Goal: Information Seeking & Learning: Check status

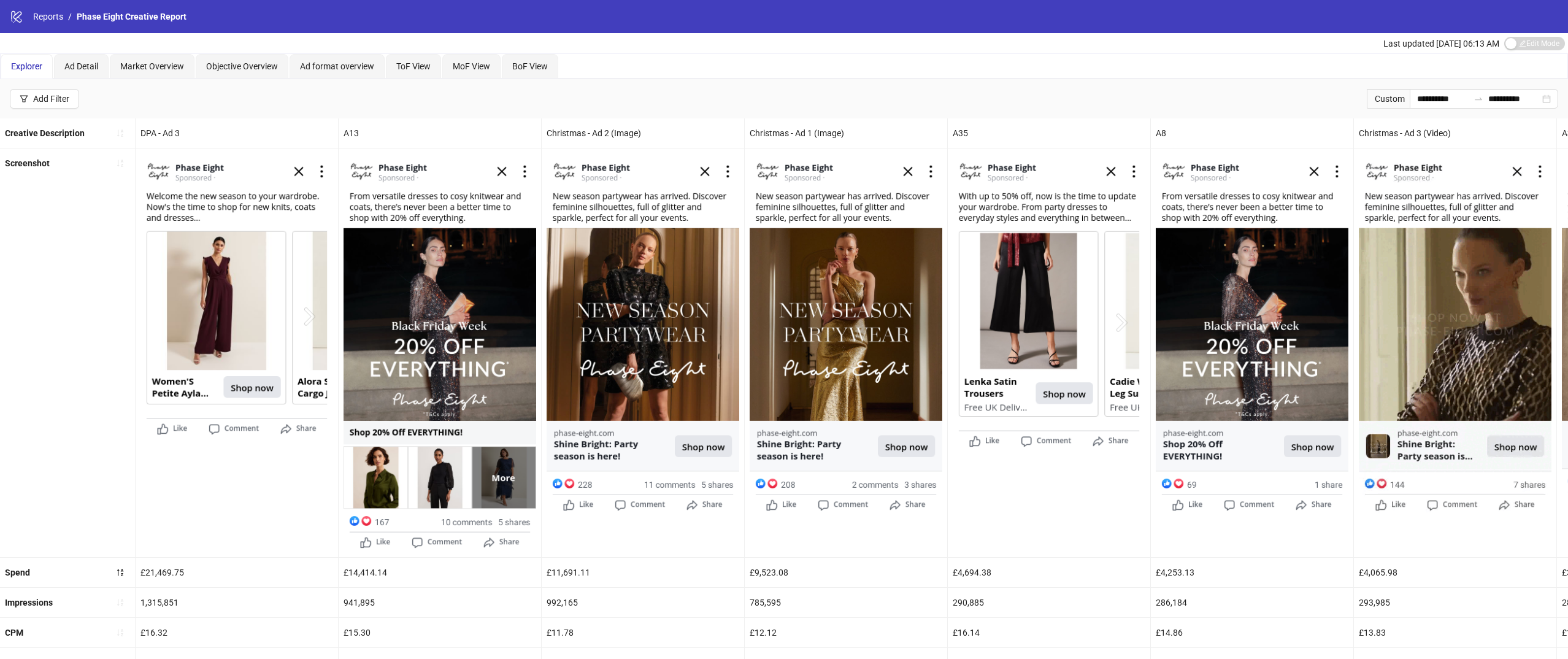
click at [40, 25] on div "logo/logo-mobile Reports / Phase Eight Creative Report" at bounding box center [784, 16] width 1568 height 33
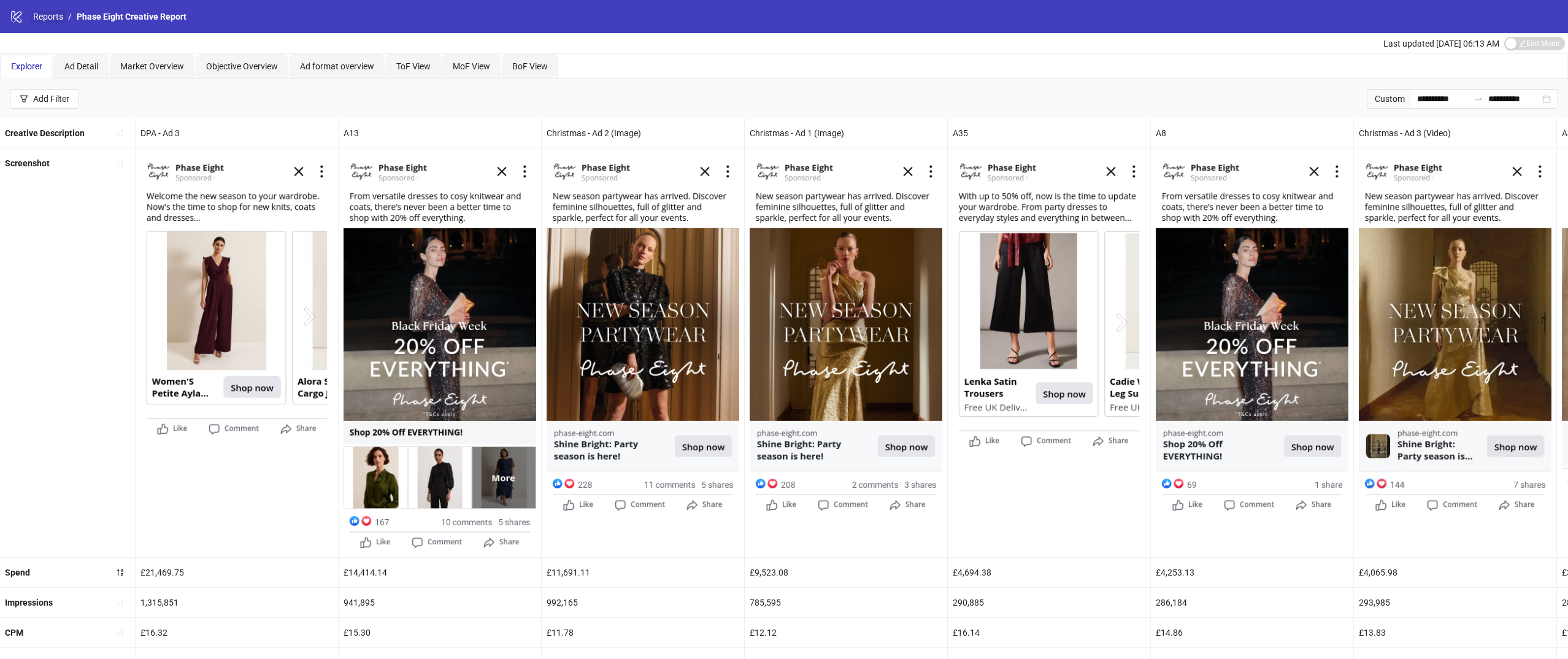
click at [40, 19] on link "Reports" at bounding box center [49, 16] width 35 height 13
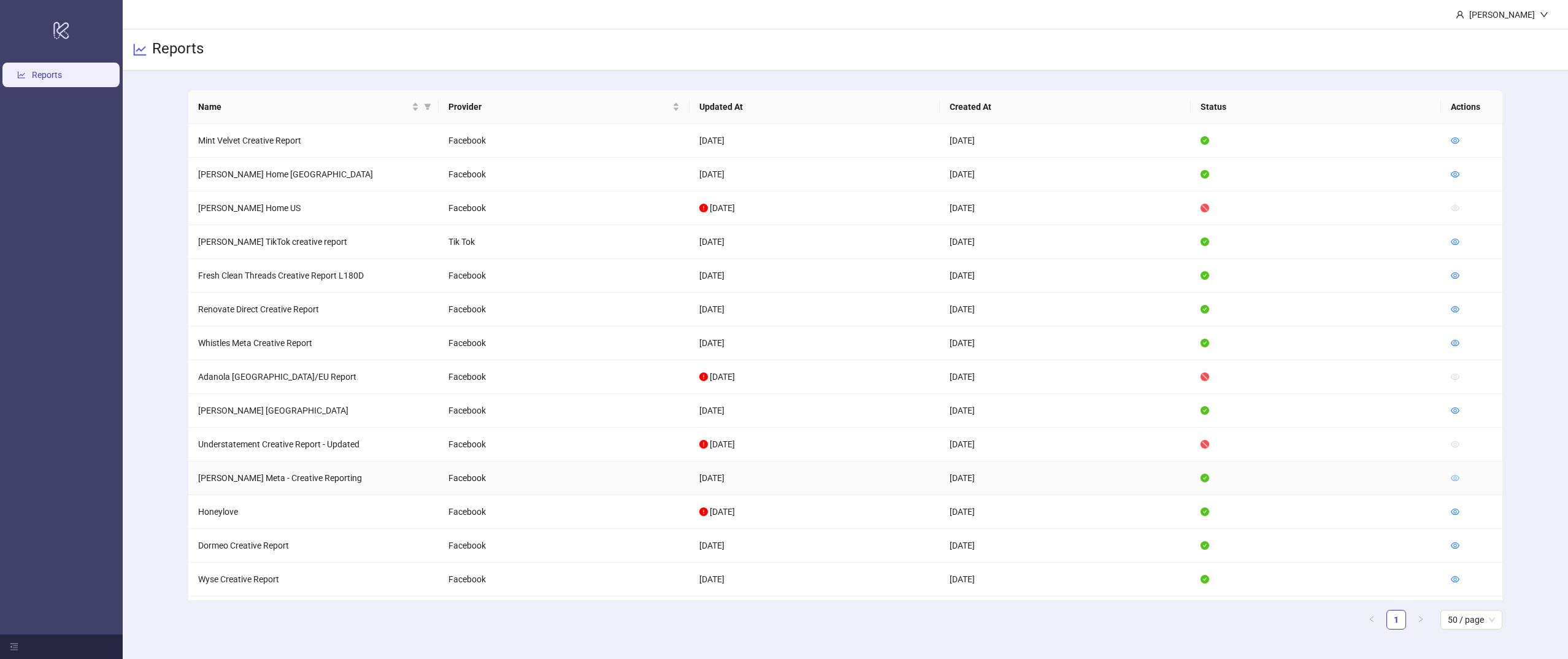
click at [1455, 481] on icon "eye" at bounding box center [1456, 478] width 9 height 9
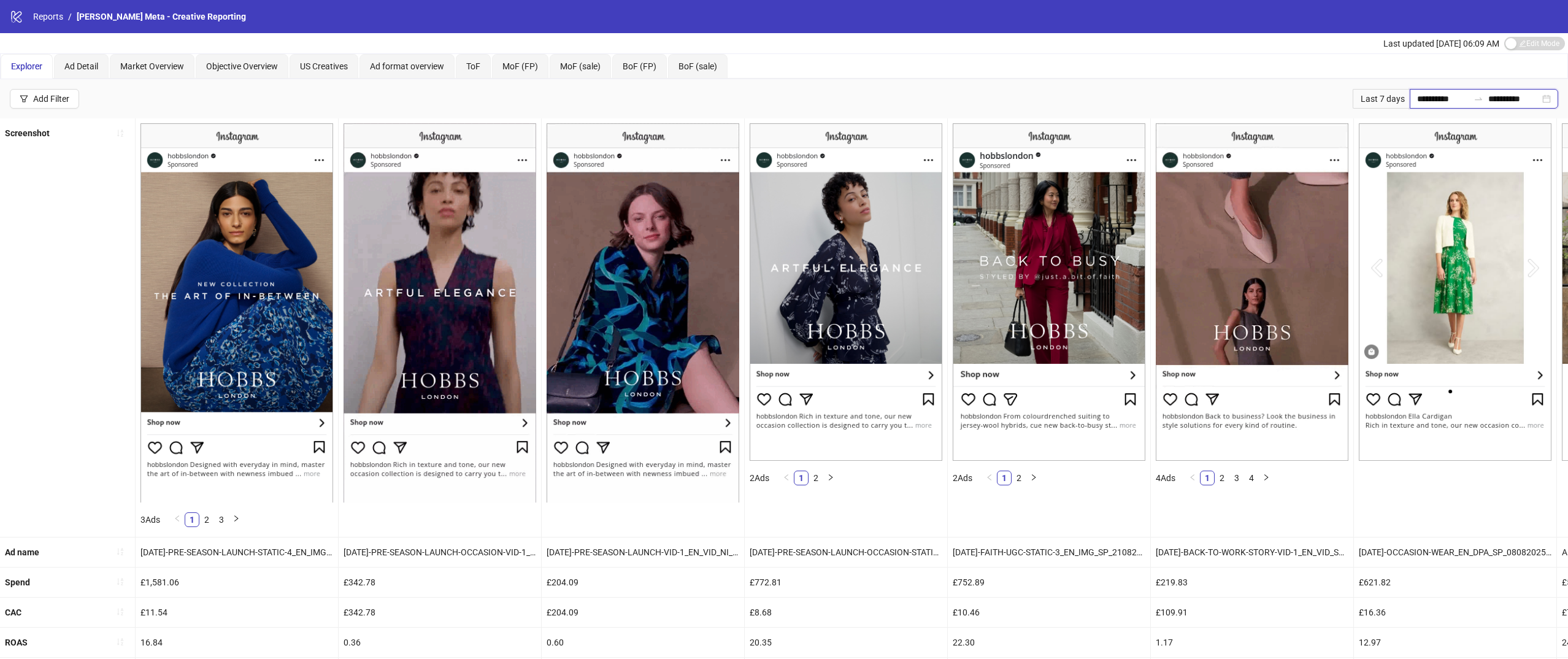
click at [1428, 95] on input "**********" at bounding box center [1442, 98] width 51 height 13
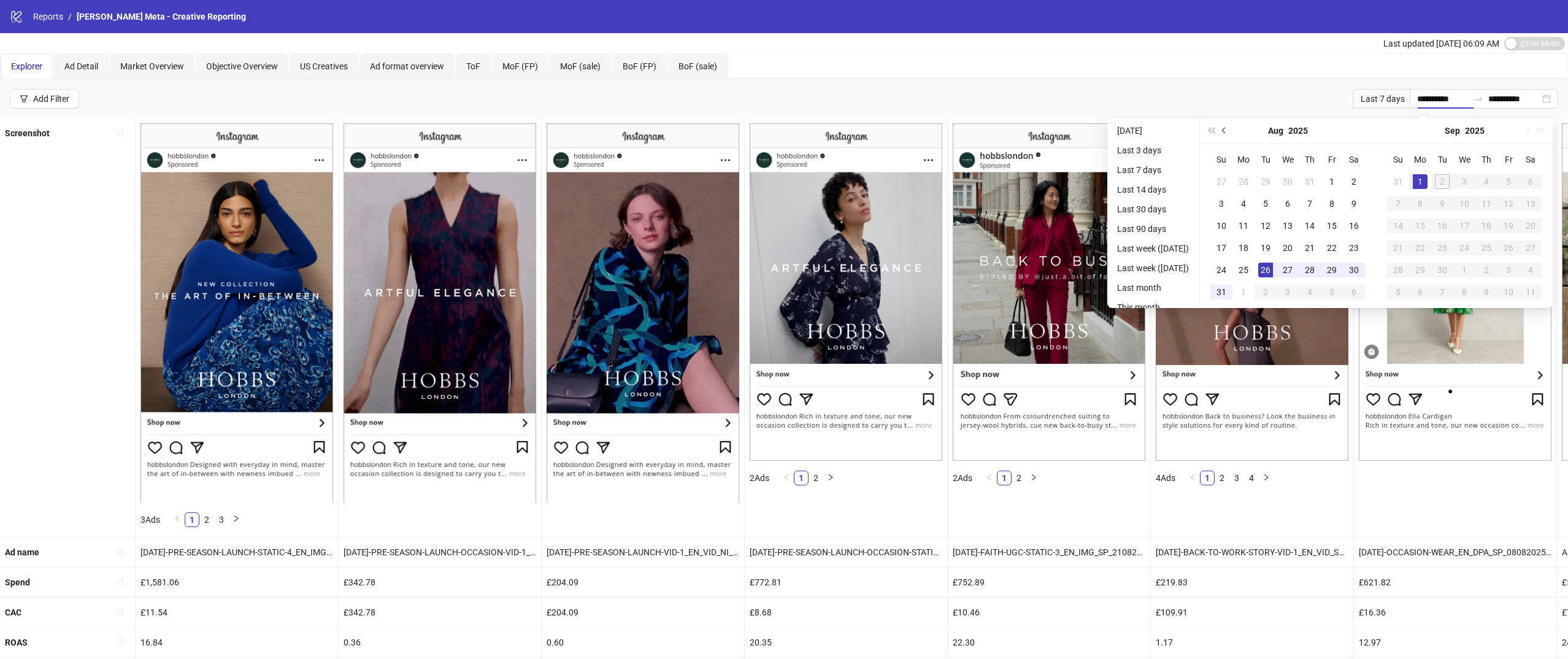
click at [1229, 126] on button "Previous month (PageUp)" at bounding box center [1224, 131] width 13 height 25
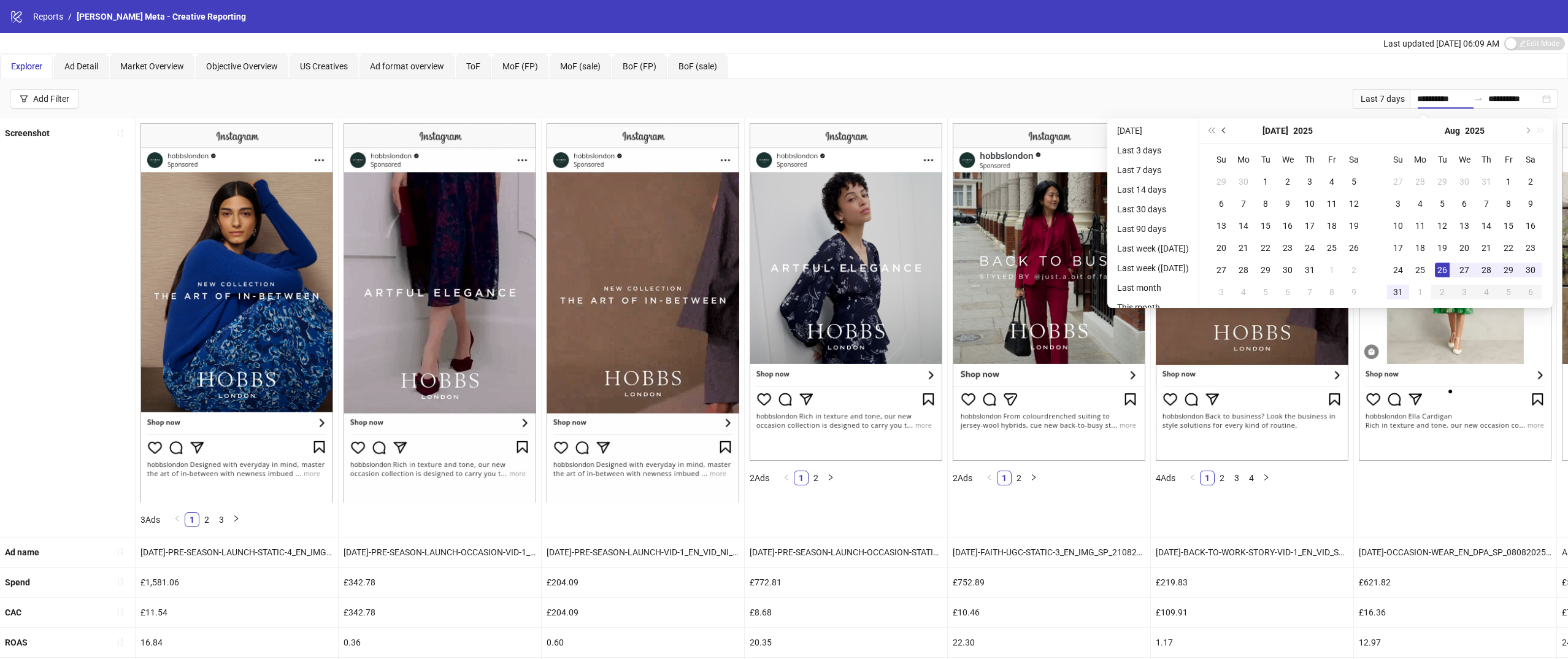
click at [1229, 126] on button "Previous month (PageUp)" at bounding box center [1224, 131] width 13 height 25
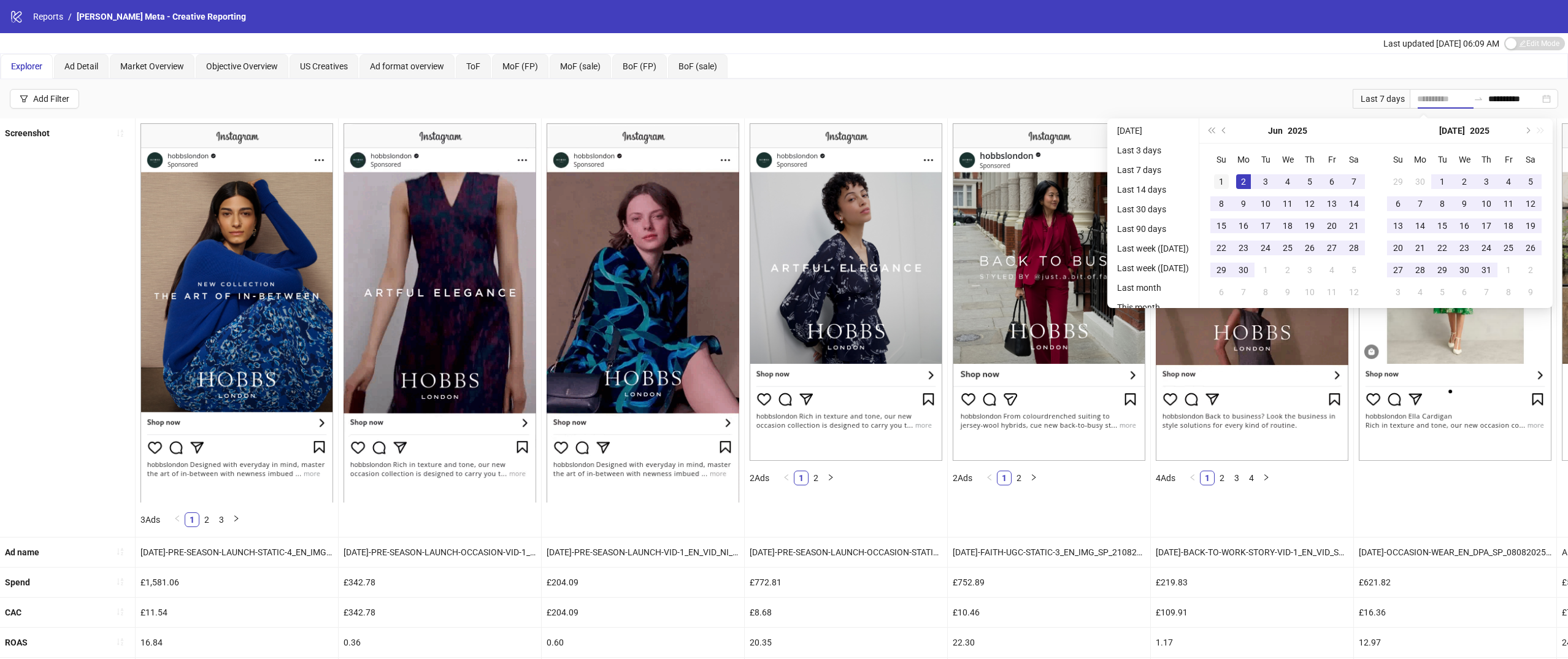
type input "**********"
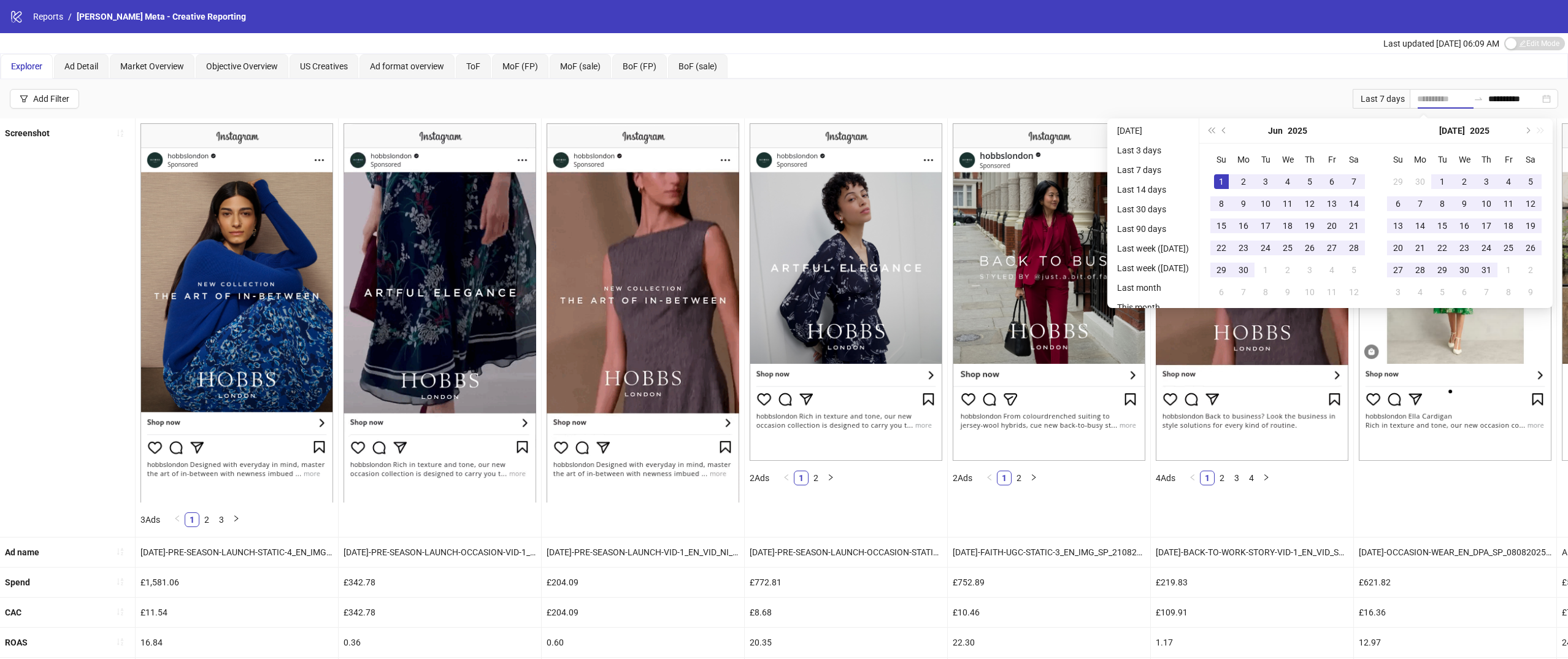
click at [1229, 179] on div "1" at bounding box center [1222, 181] width 15 height 15
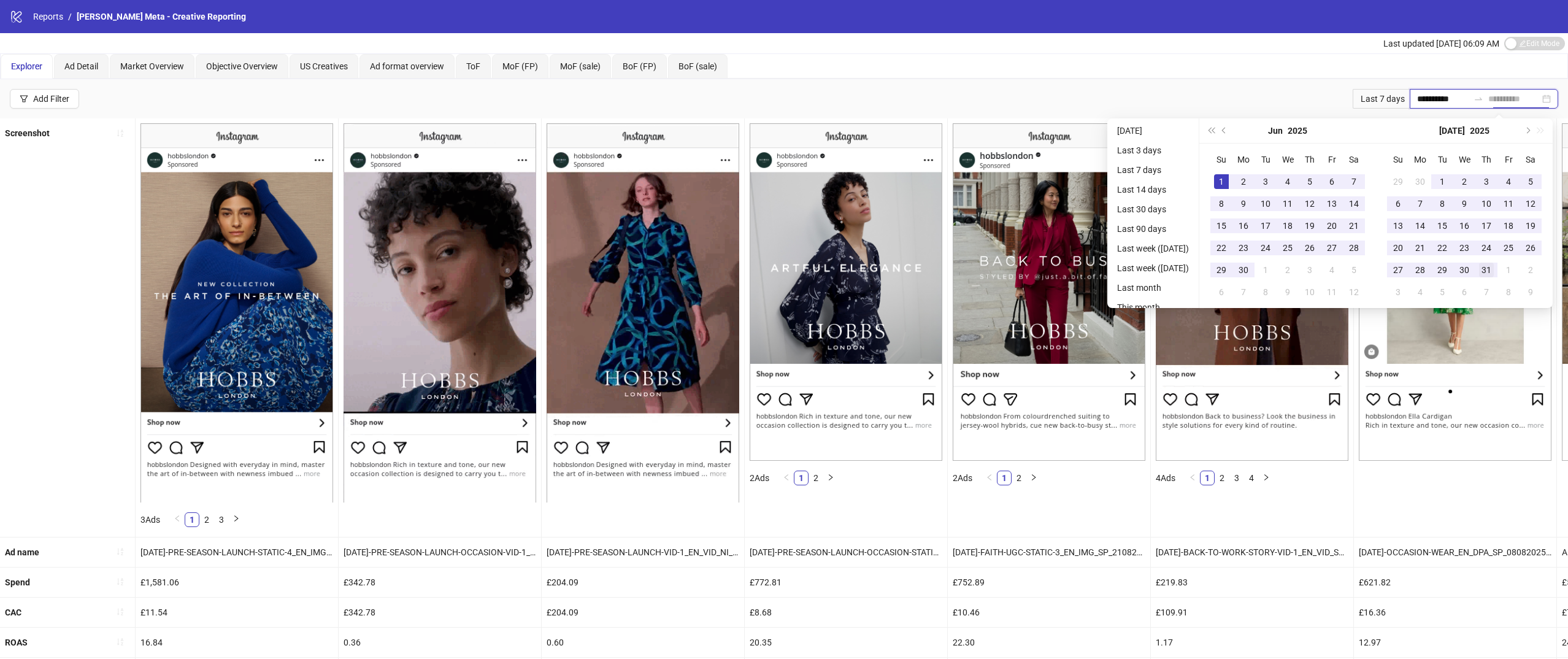
type input "**********"
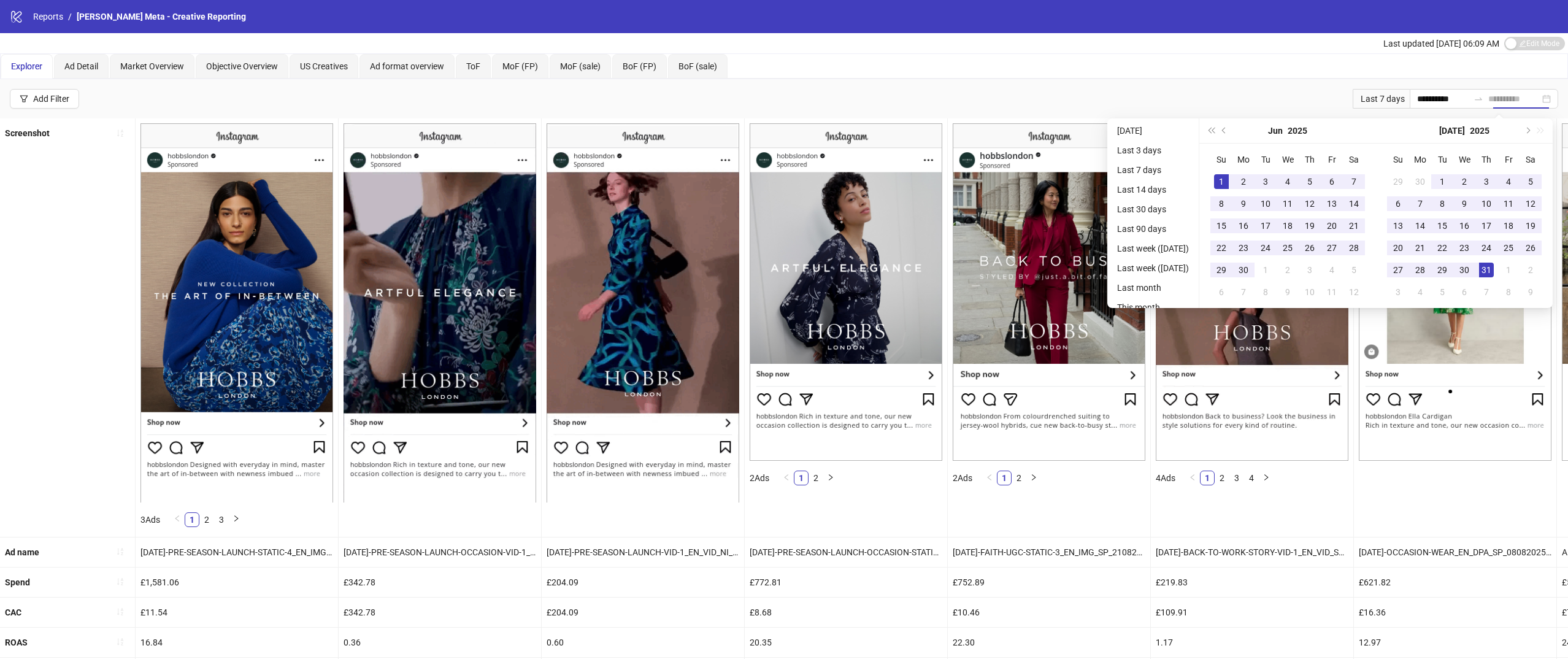
click at [1494, 266] on div "31" at bounding box center [1487, 269] width 15 height 15
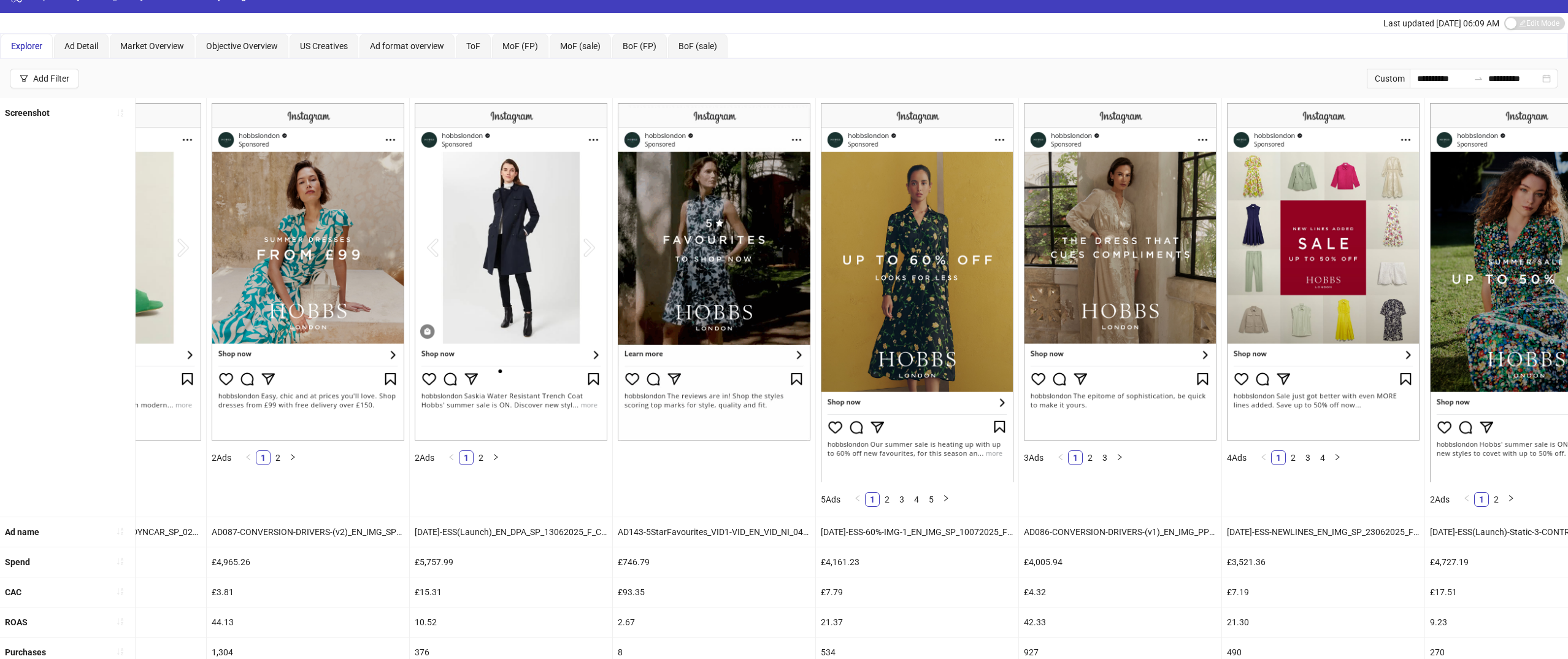
scroll to position [0, 1562]
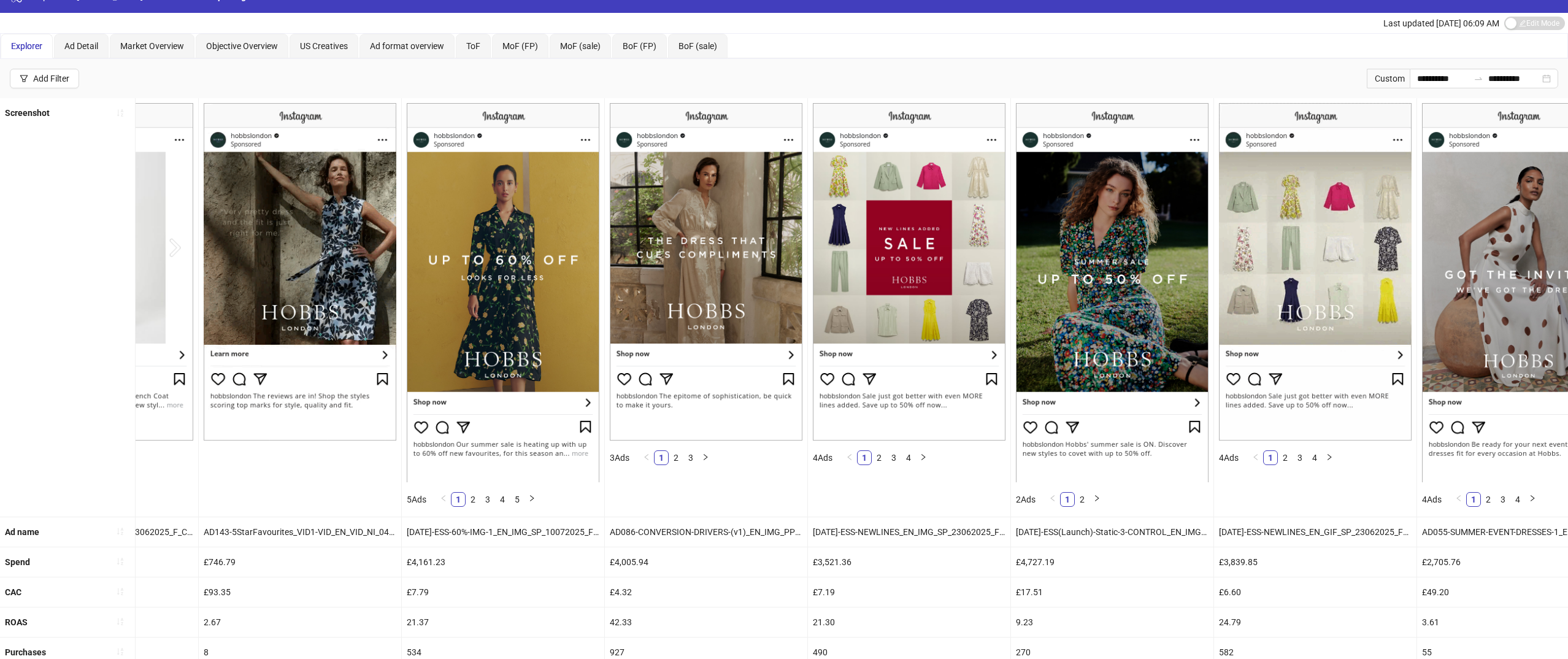
click at [568, 534] on div "[DATE]-ESS-60%-IMG-1_EN_IMG_SP_10072025_F_CC_SC1_USP1_SALE" at bounding box center [503, 531] width 202 height 29
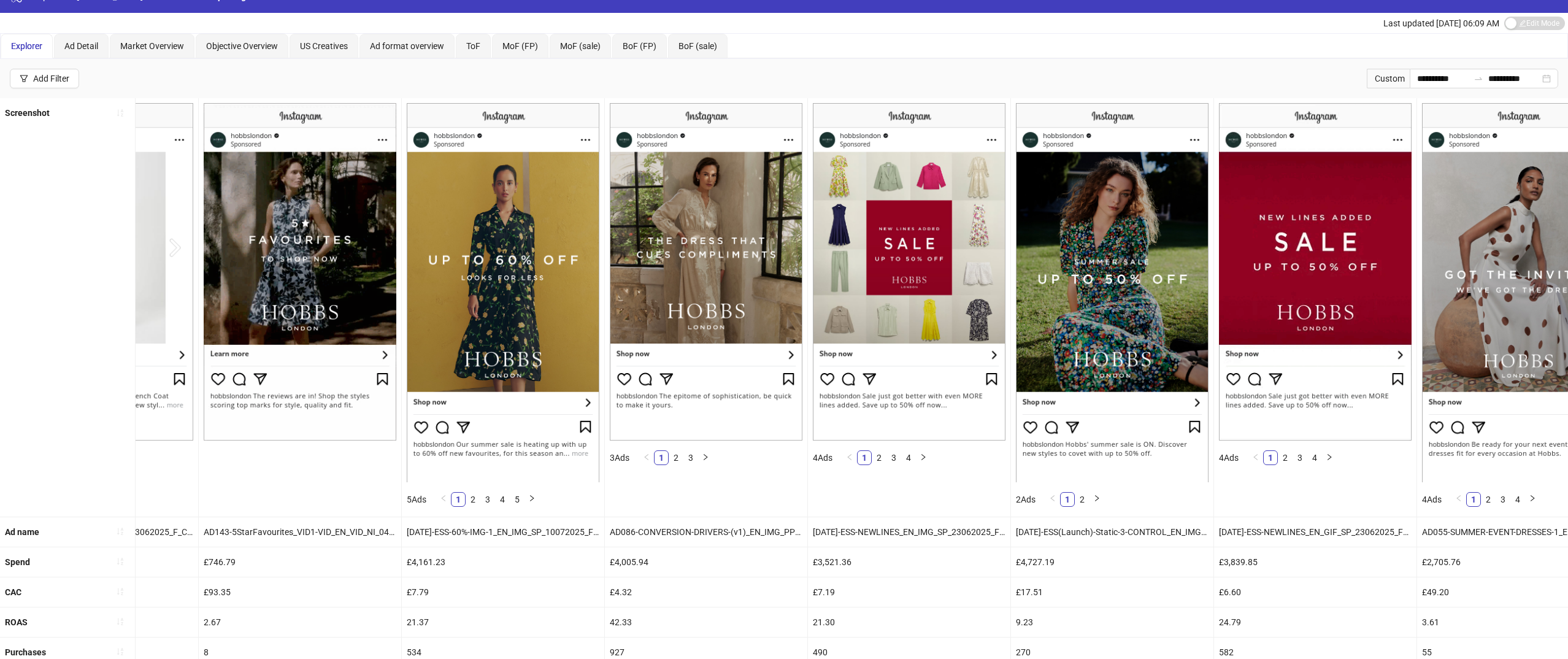
scroll to position [0, 0]
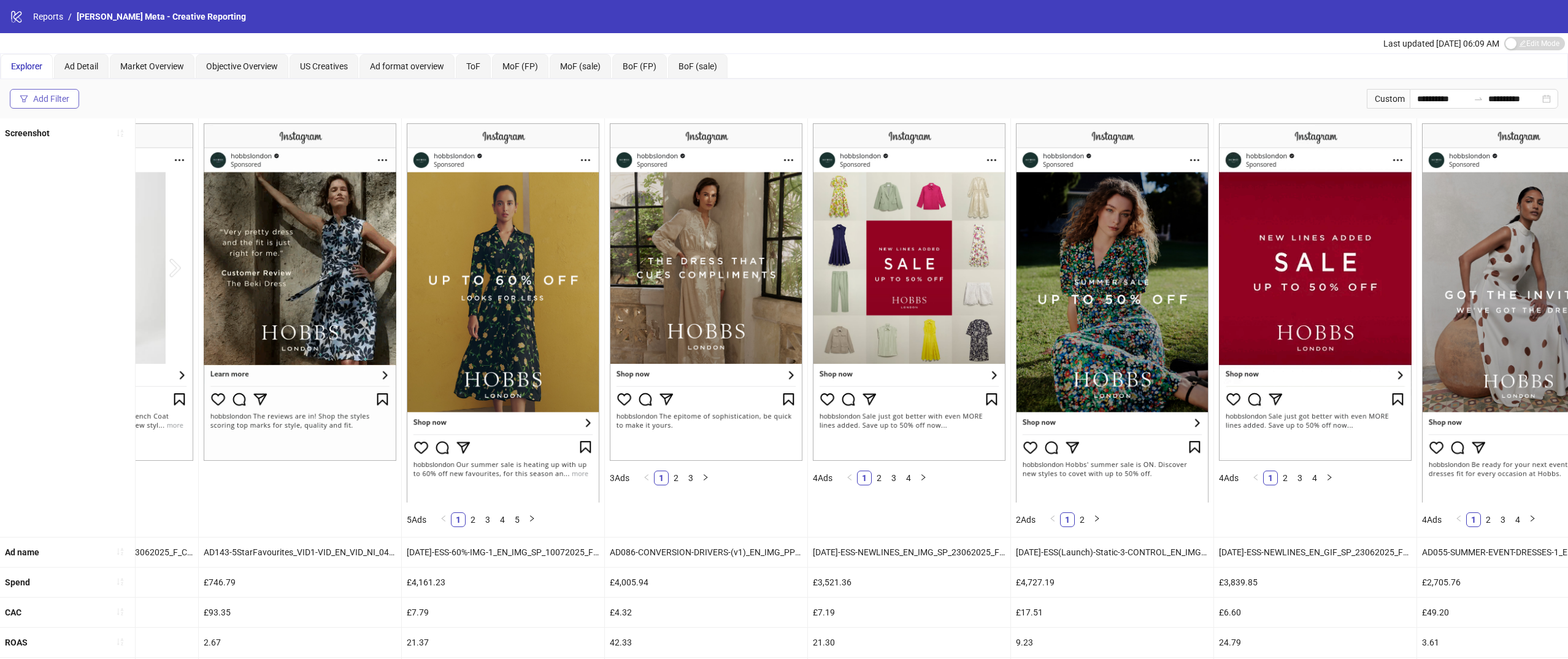
click at [49, 95] on div "Add Filter" at bounding box center [50, 98] width 36 height 10
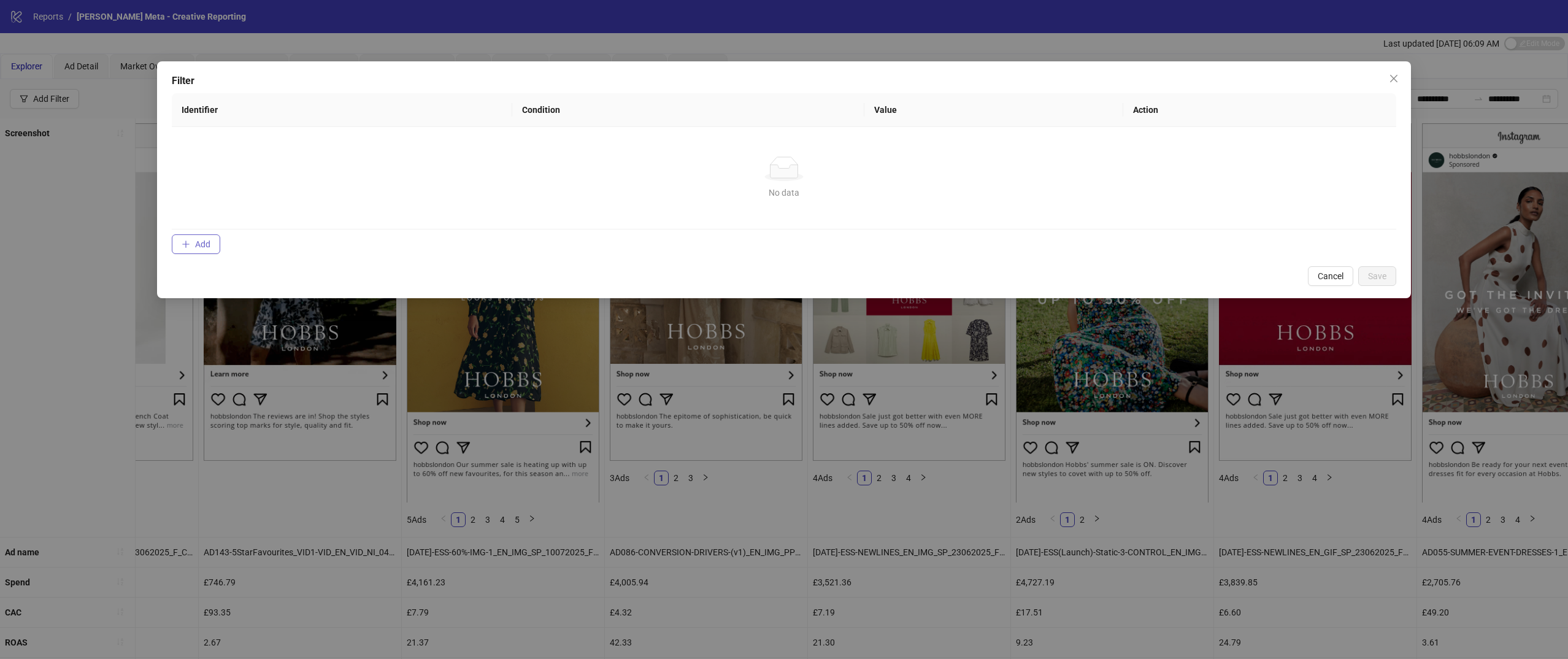
click at [187, 240] on icon "plus" at bounding box center [186, 244] width 9 height 9
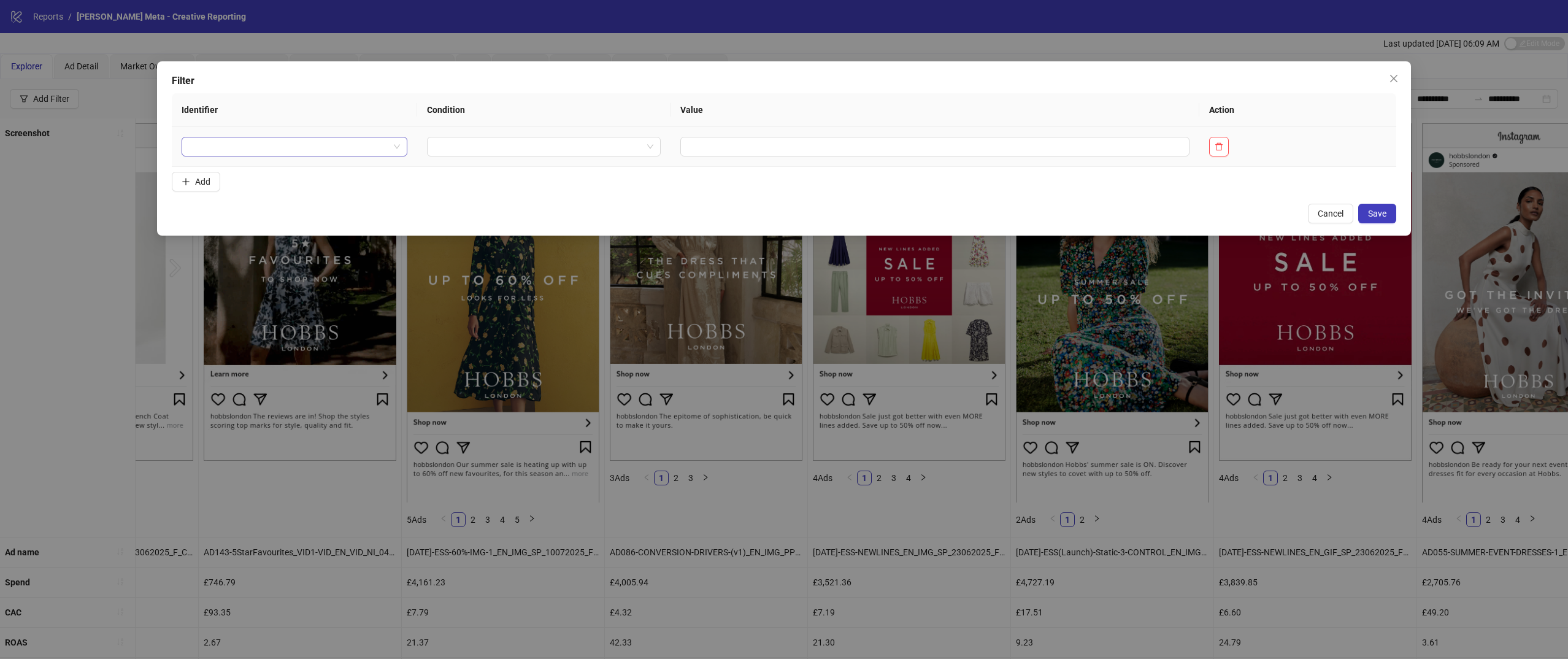
click at [308, 150] on input "search" at bounding box center [289, 146] width 200 height 19
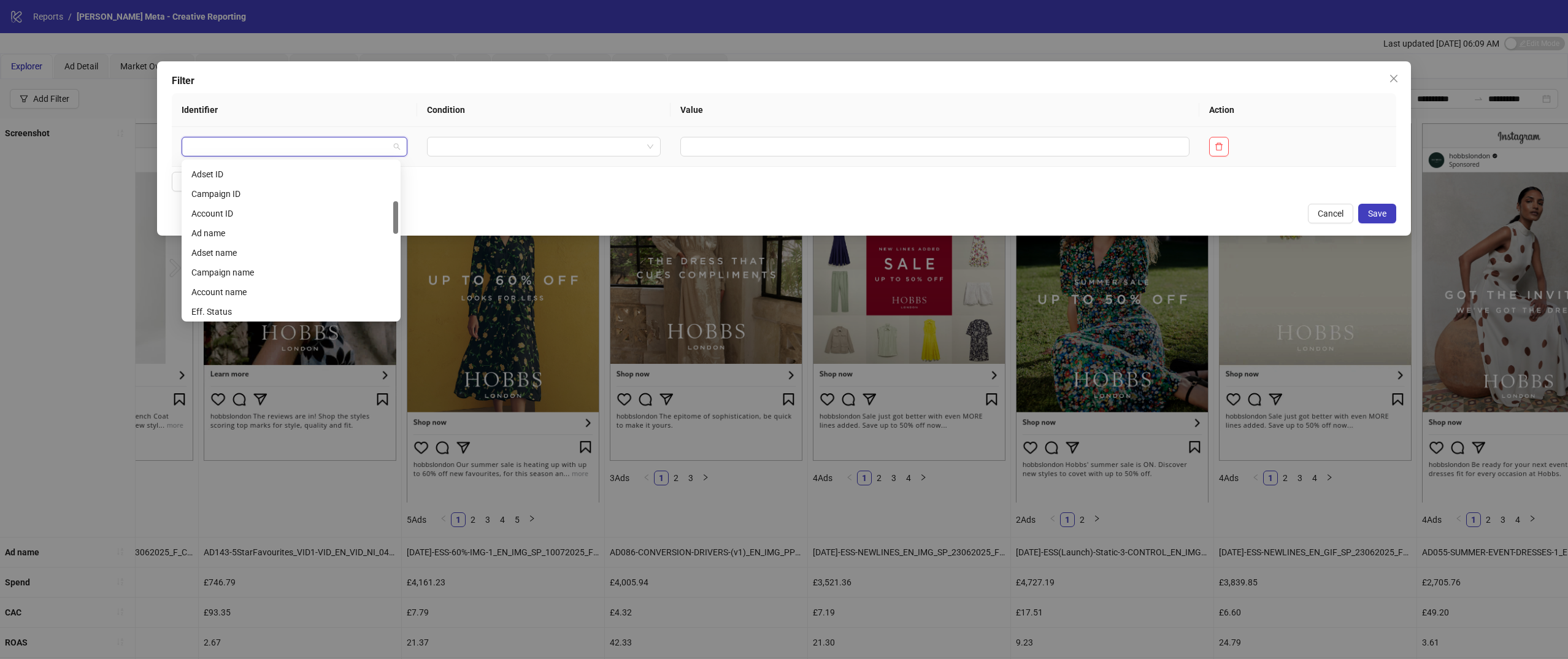
scroll to position [186, 0]
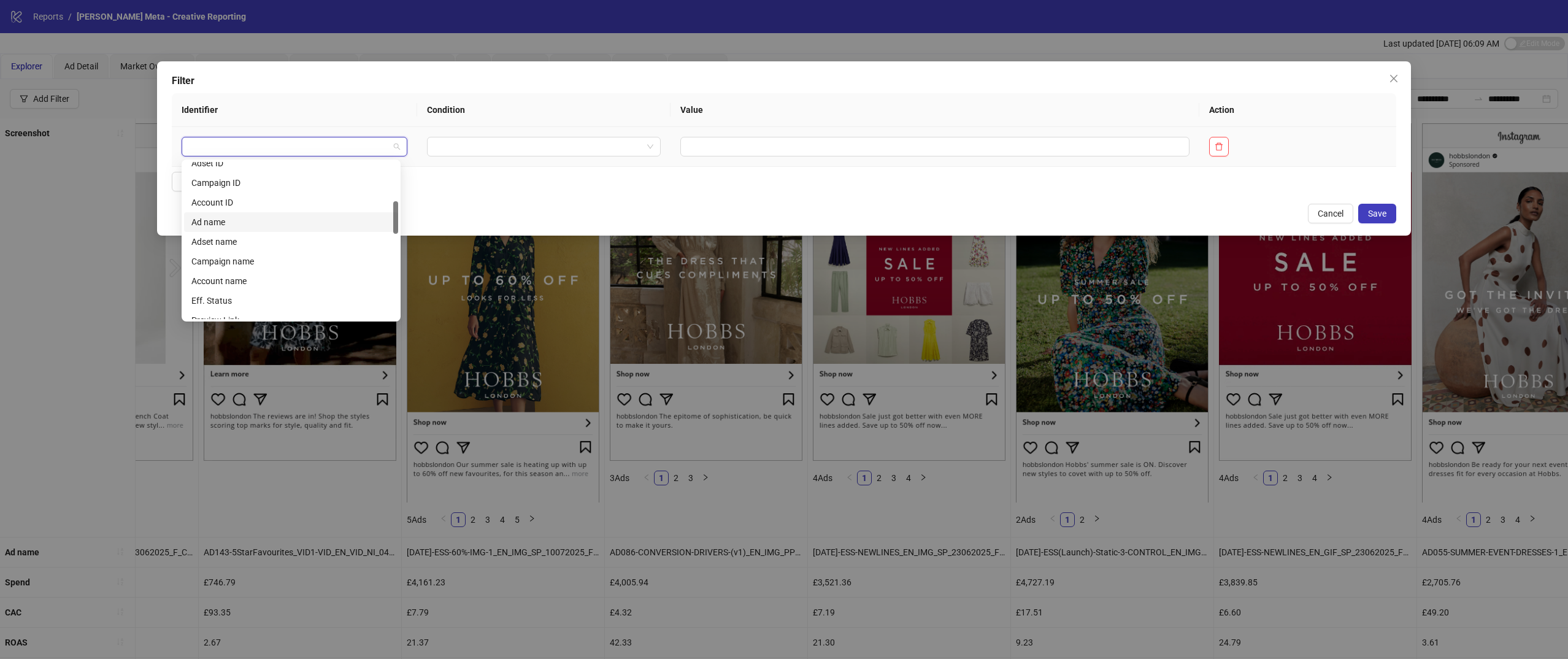
click at [278, 222] on div "Ad name" at bounding box center [292, 222] width 200 height 13
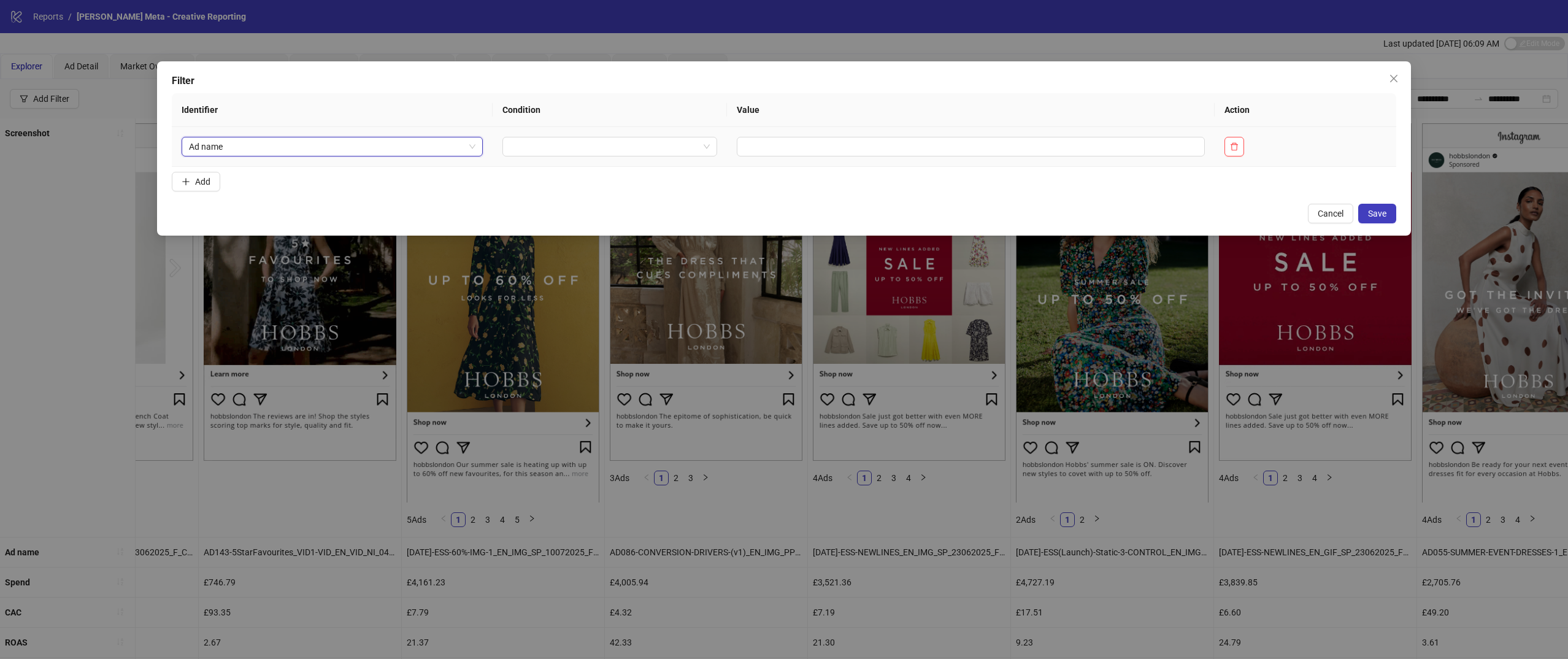
click at [549, 157] on td at bounding box center [609, 147] width 234 height 40
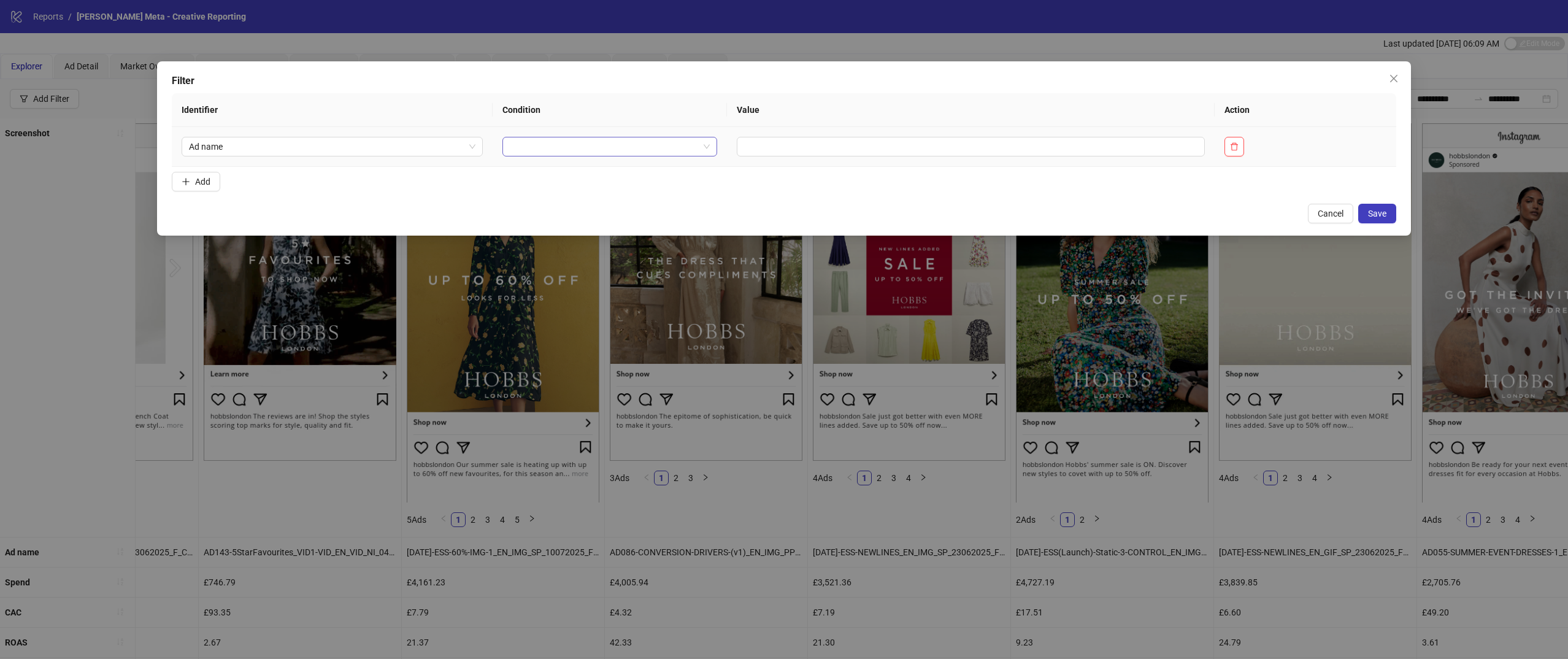
click at [551, 145] on input "search" at bounding box center [605, 146] width 189 height 19
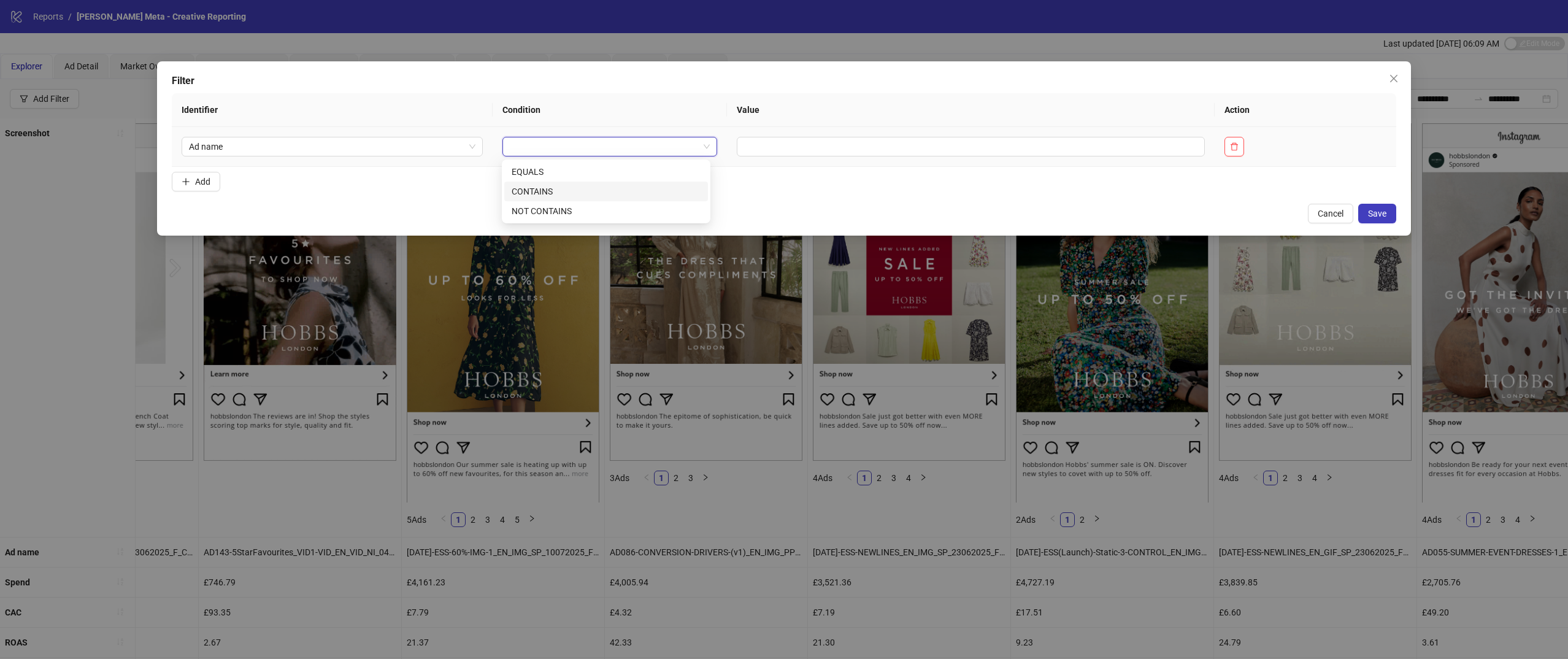
click at [550, 193] on div "CONTAINS" at bounding box center [606, 191] width 189 height 13
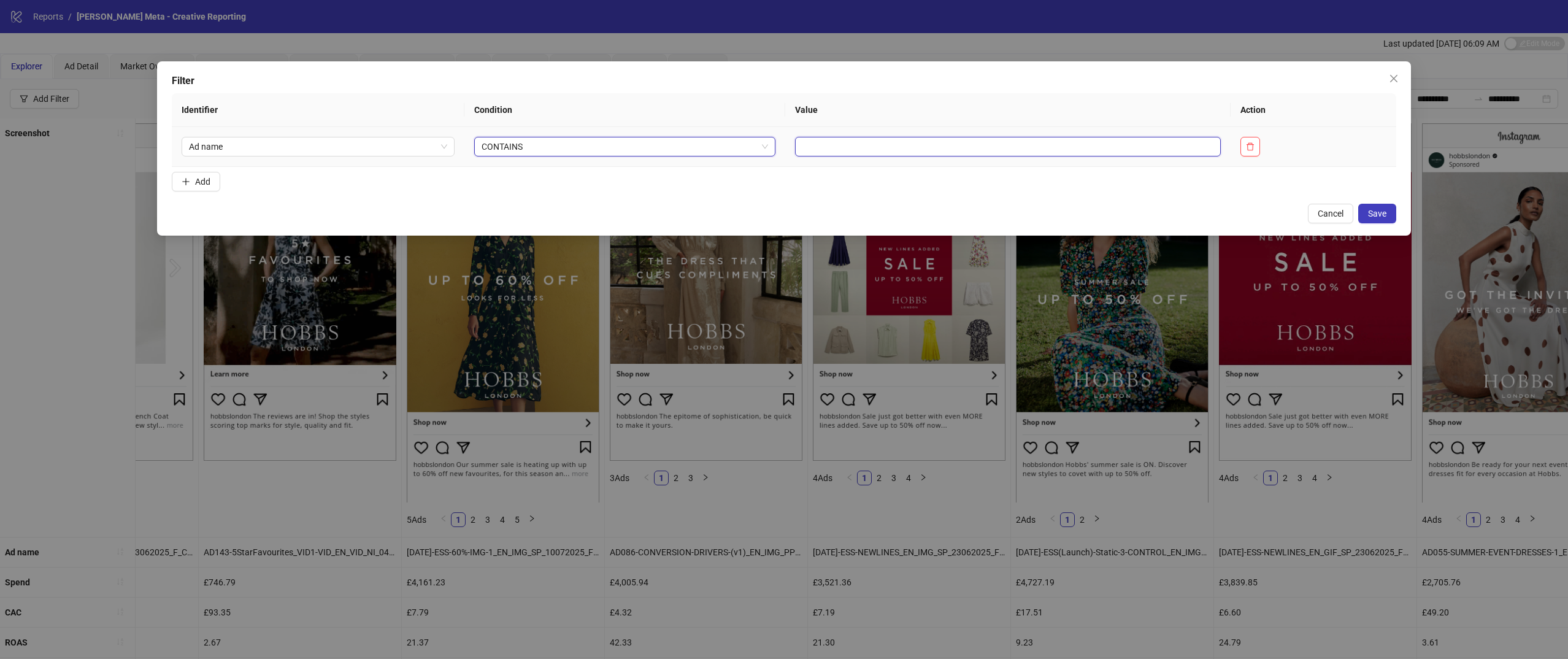
click at [860, 146] on input "text" at bounding box center [1009, 147] width 426 height 19
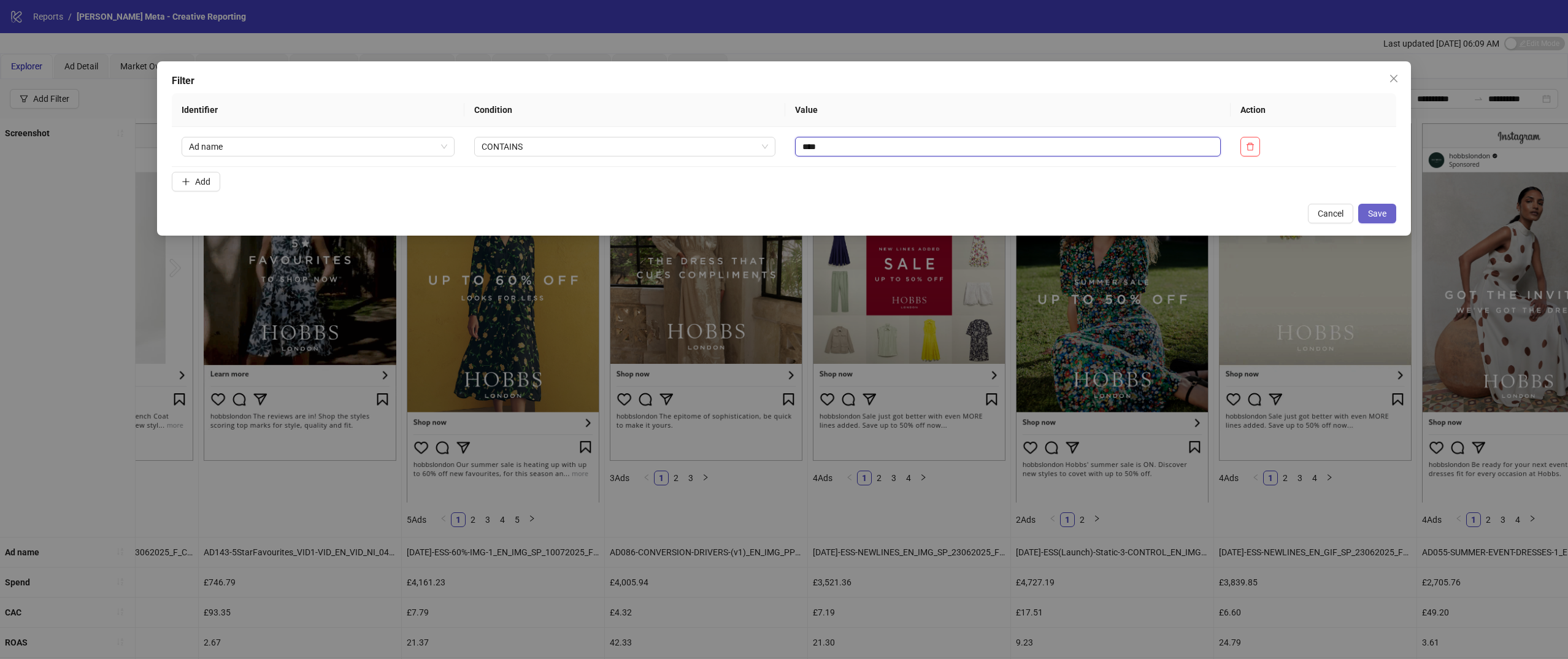
type input "****"
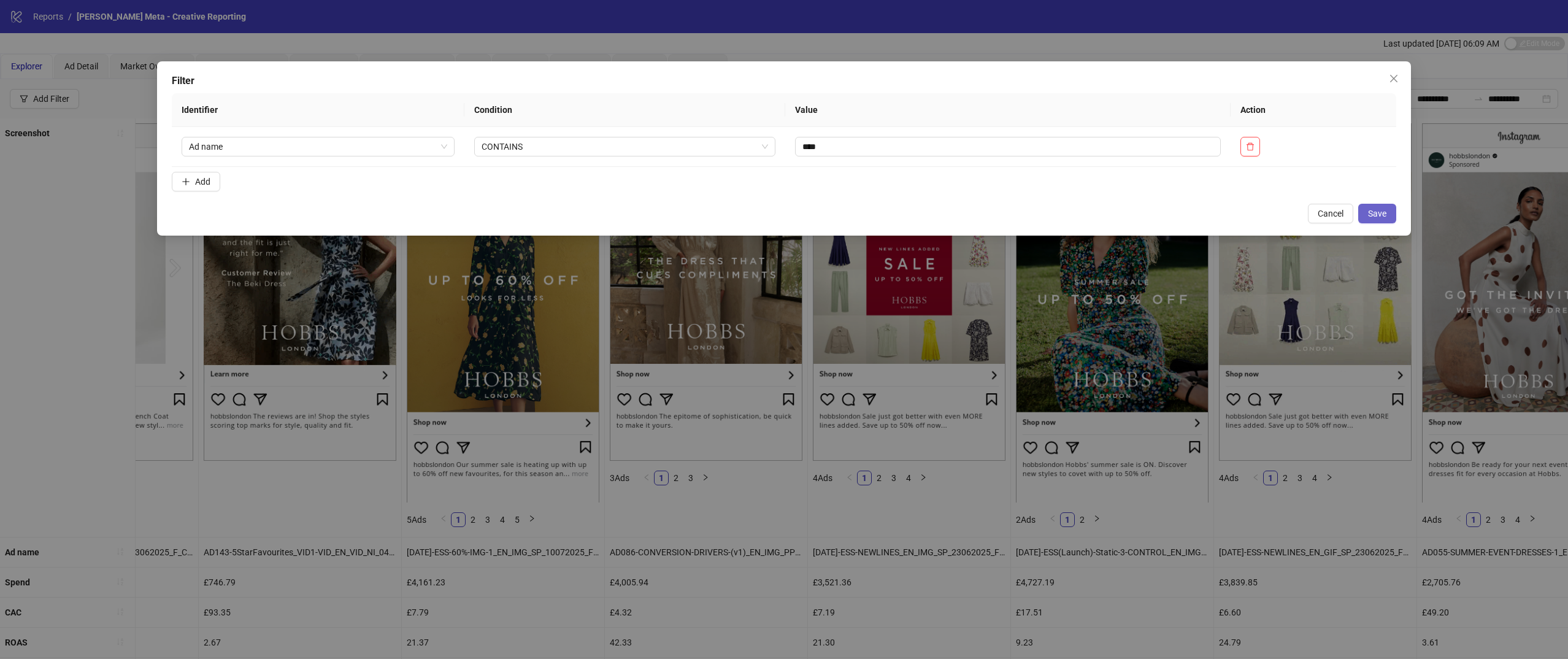
click at [1369, 212] on span "Save" at bounding box center [1377, 213] width 19 height 10
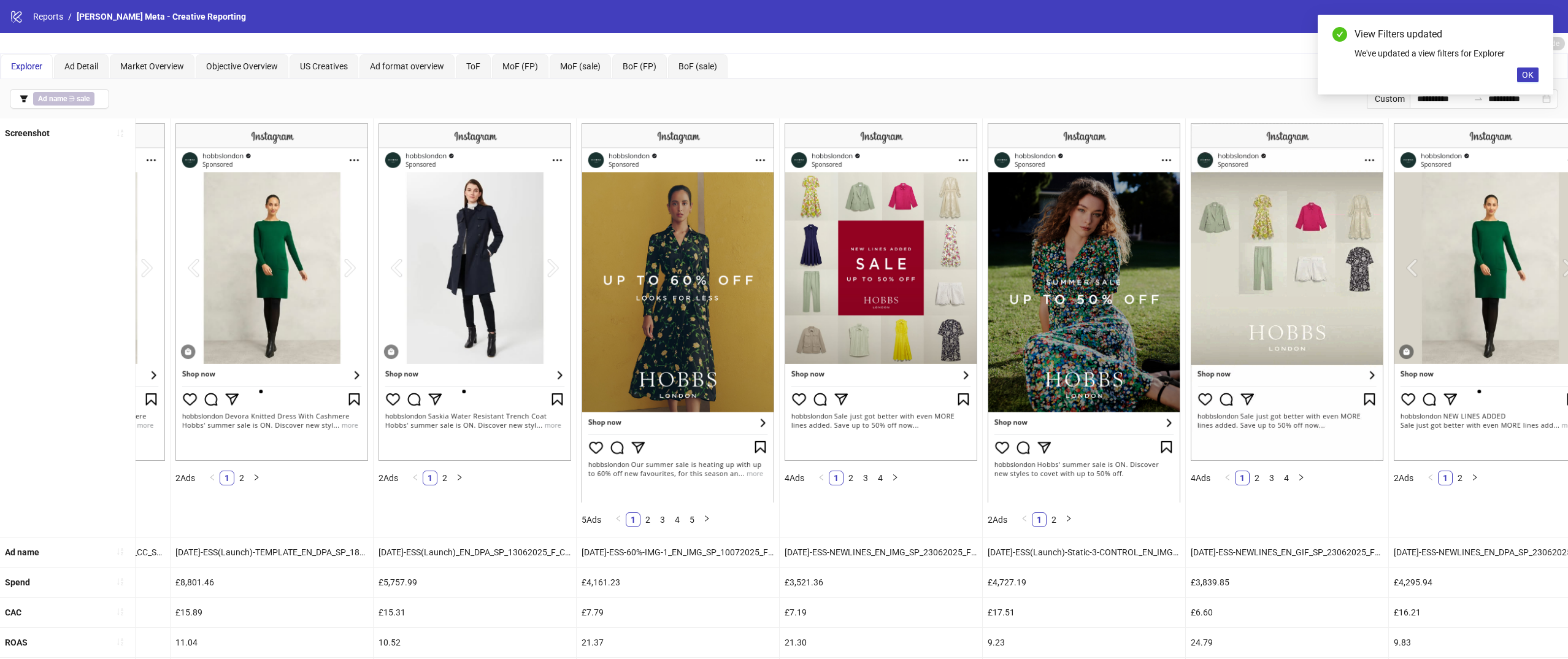
scroll to position [0, 0]
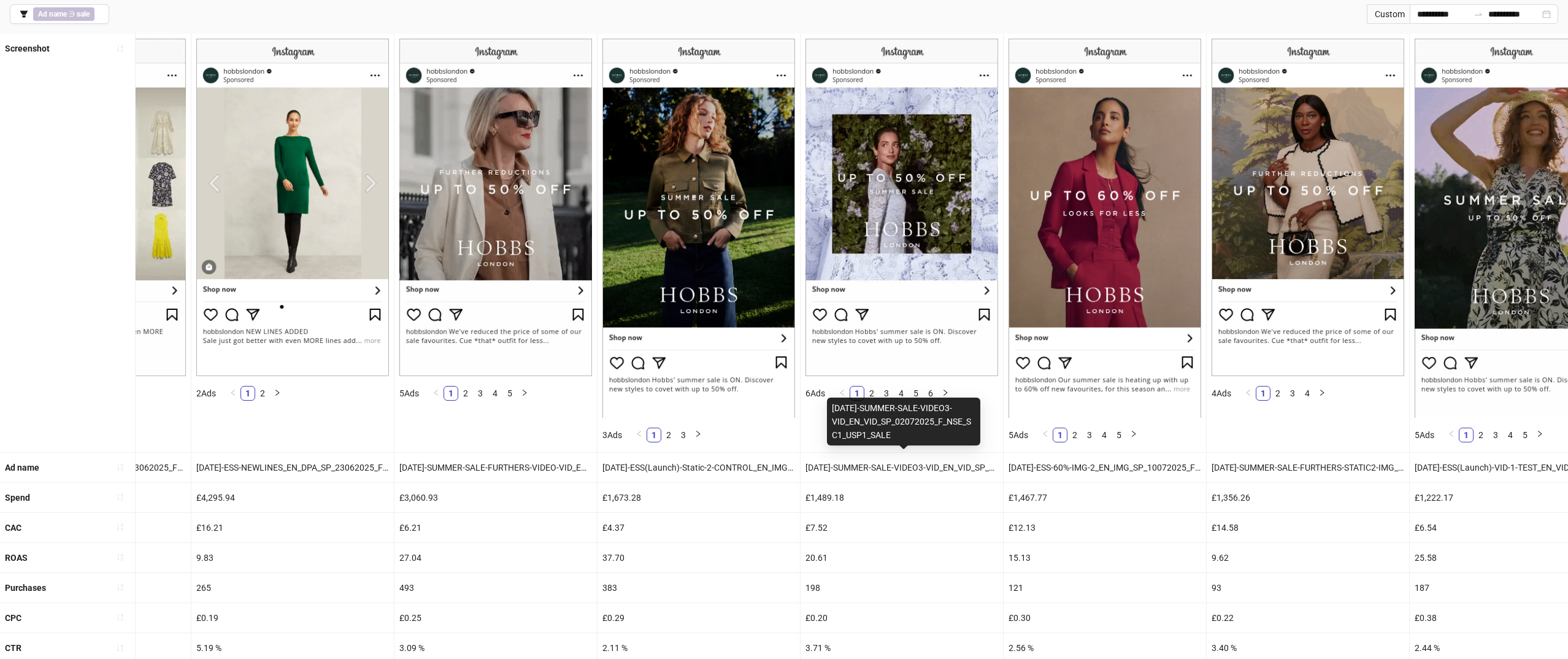
scroll to position [94, 0]
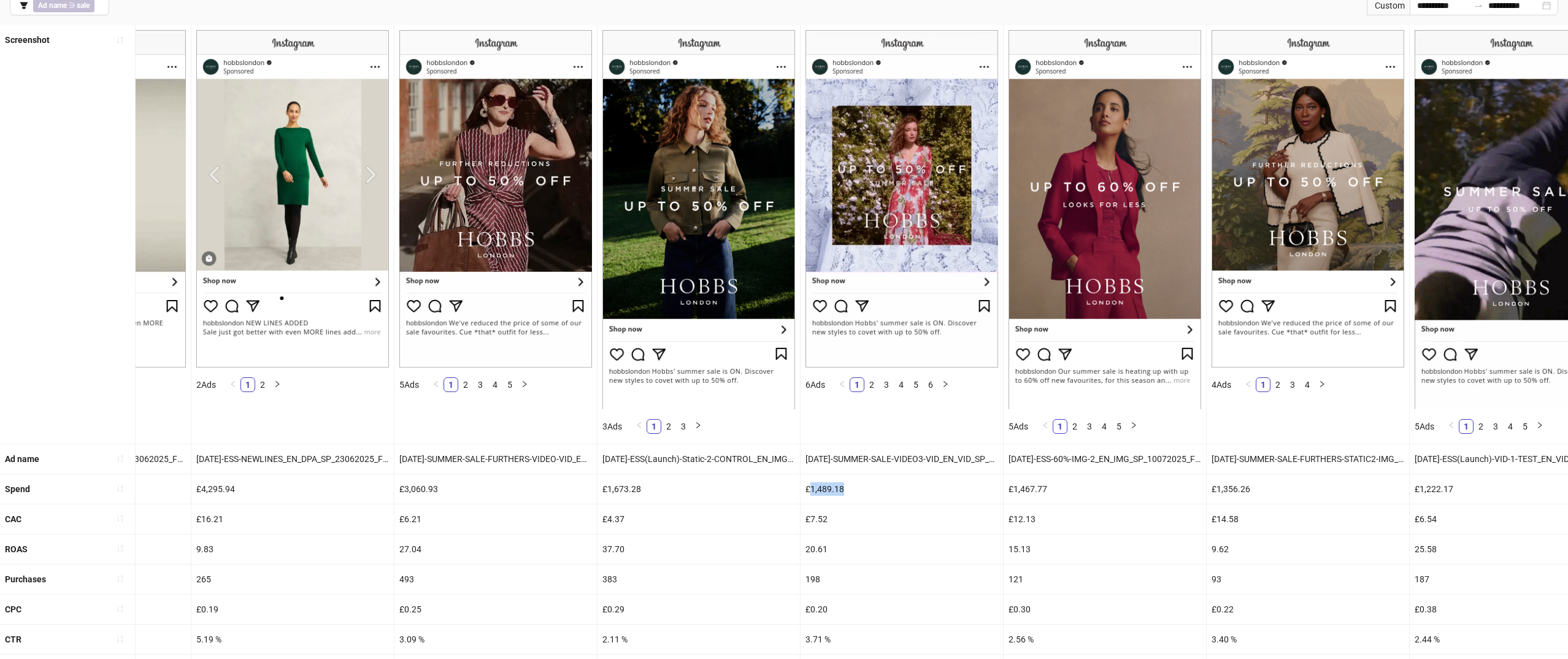
drag, startPoint x: 812, startPoint y: 489, endPoint x: 871, endPoint y: 489, distance: 59.0
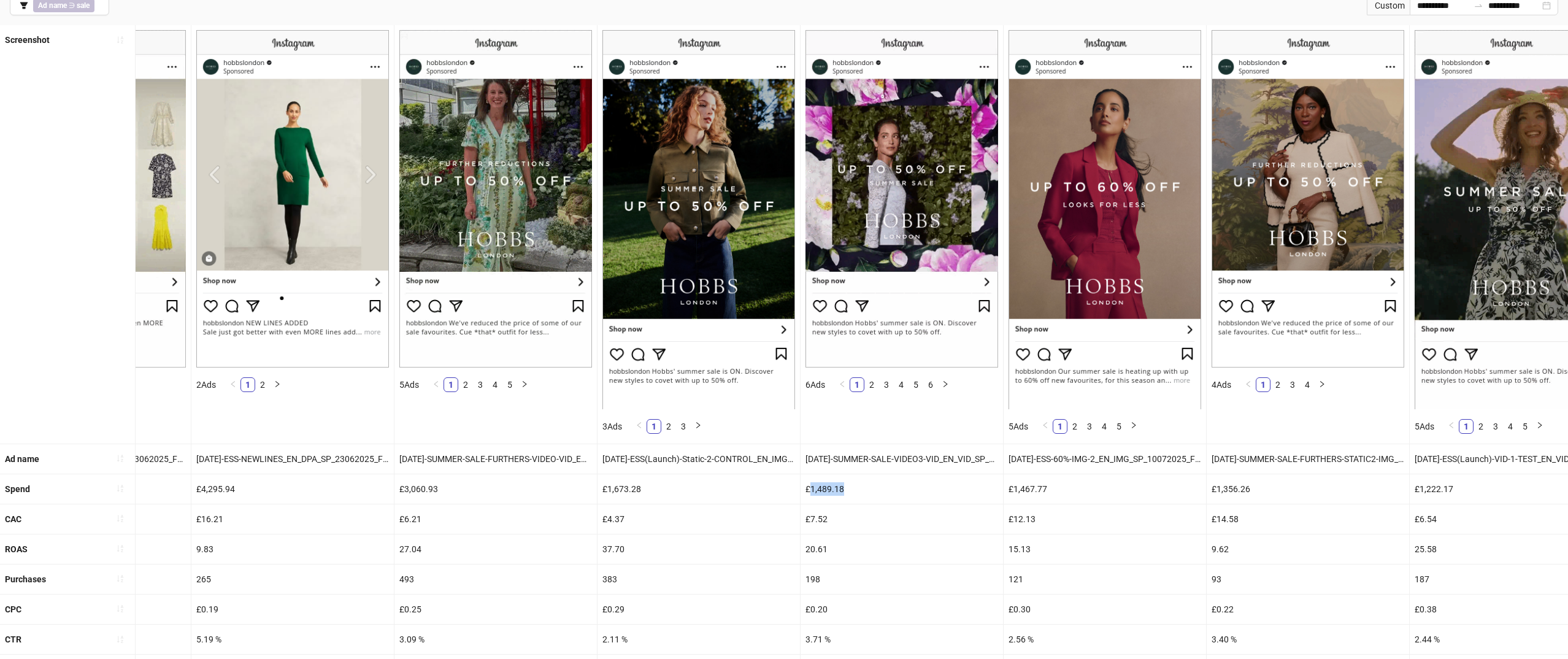
click at [871, 489] on div "£1,489.18" at bounding box center [902, 489] width 202 height 29
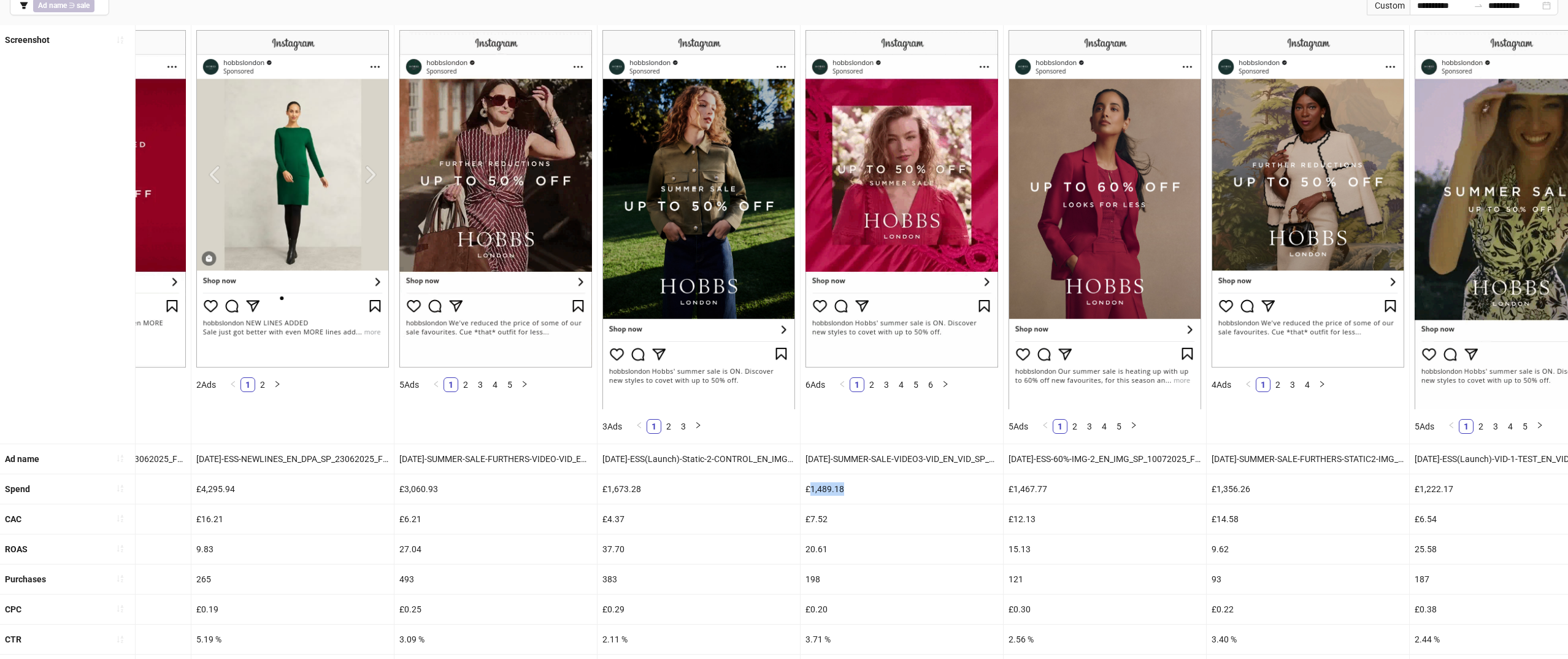
scroll to position [0, 0]
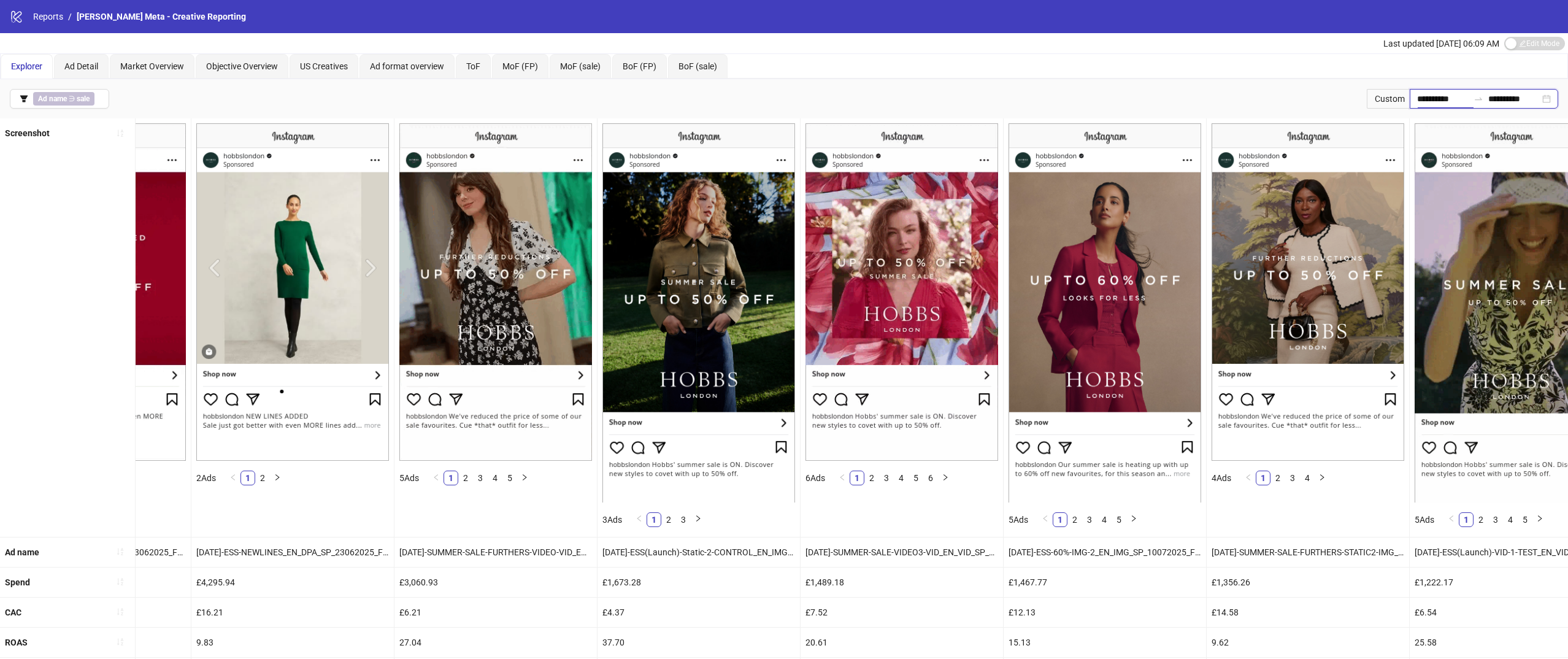
click at [1447, 102] on input "**********" at bounding box center [1442, 98] width 51 height 13
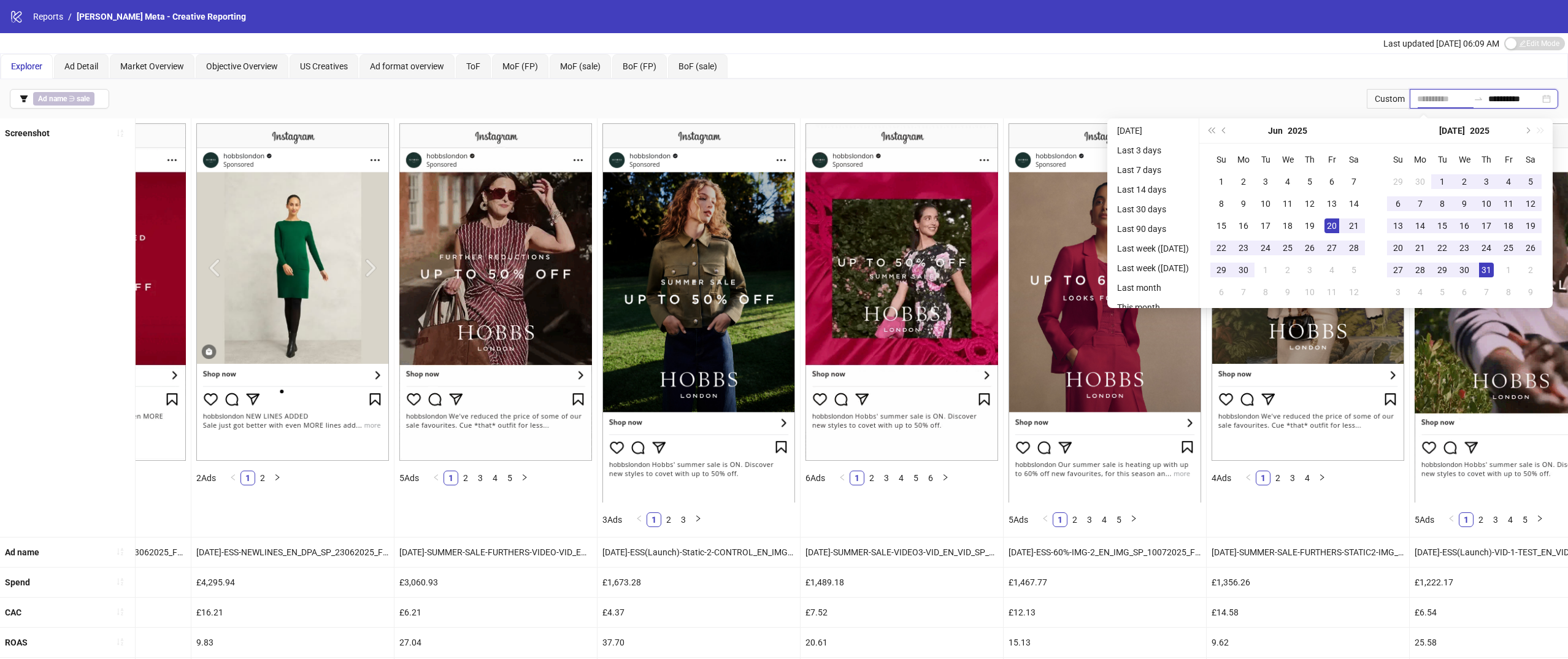
type input "**********"
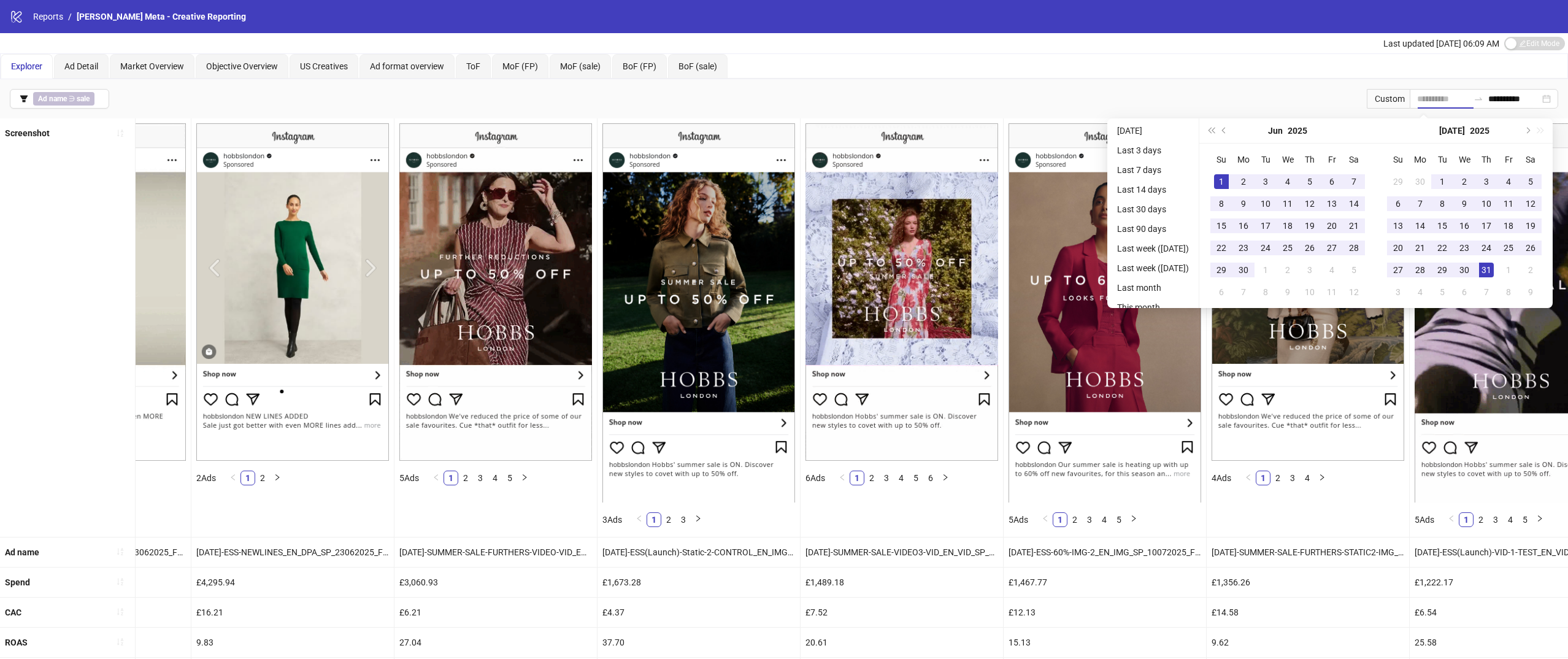
click at [1222, 178] on div "1" at bounding box center [1222, 181] width 15 height 15
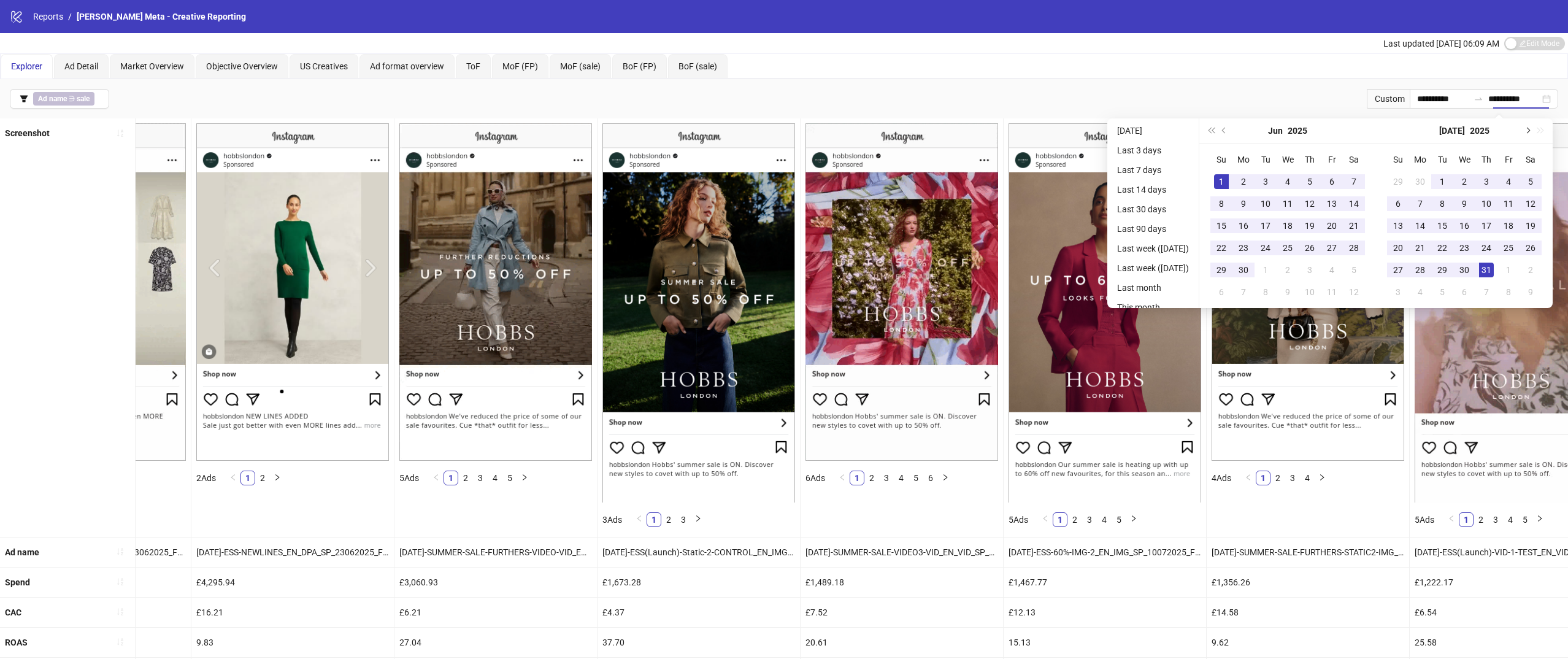
click at [1520, 125] on div "[DATE]" at bounding box center [1465, 131] width 111 height 25
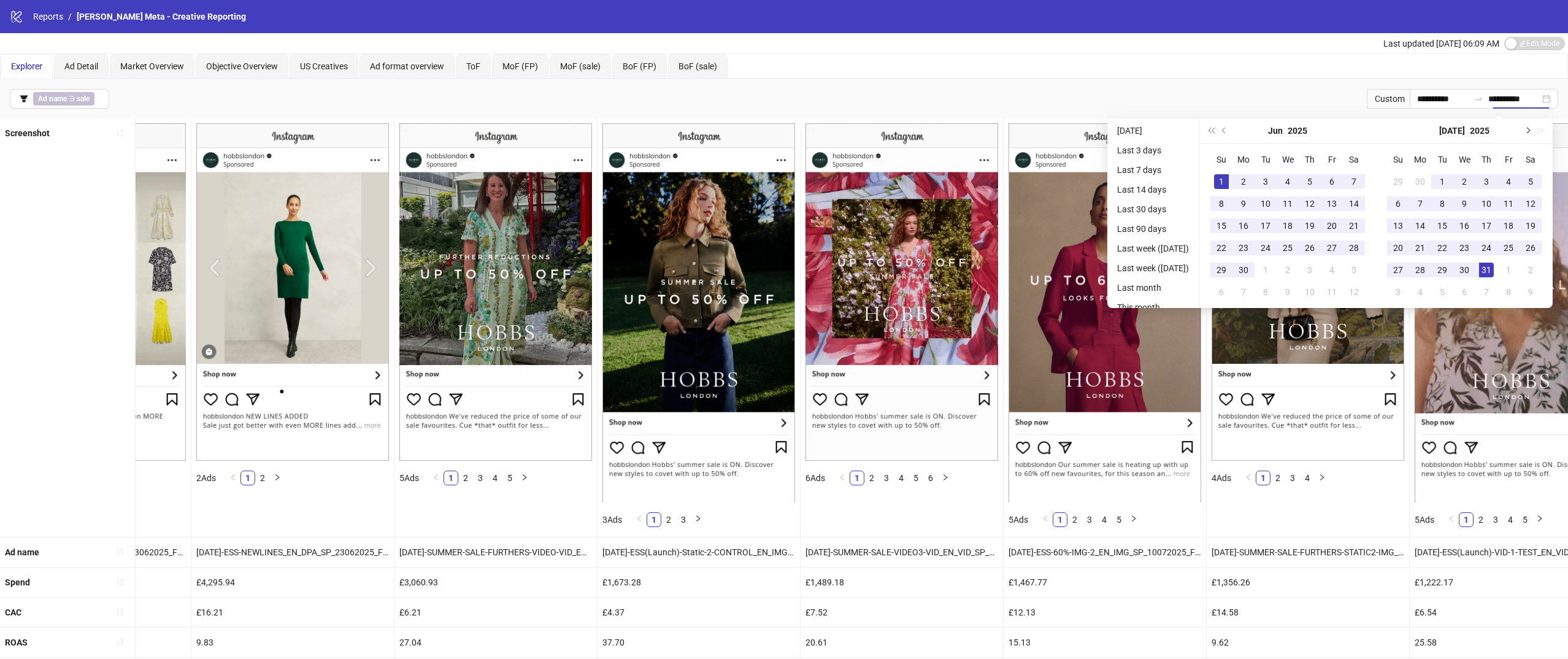
click at [1529, 125] on button "Next month (PageDown)" at bounding box center [1526, 131] width 13 height 25
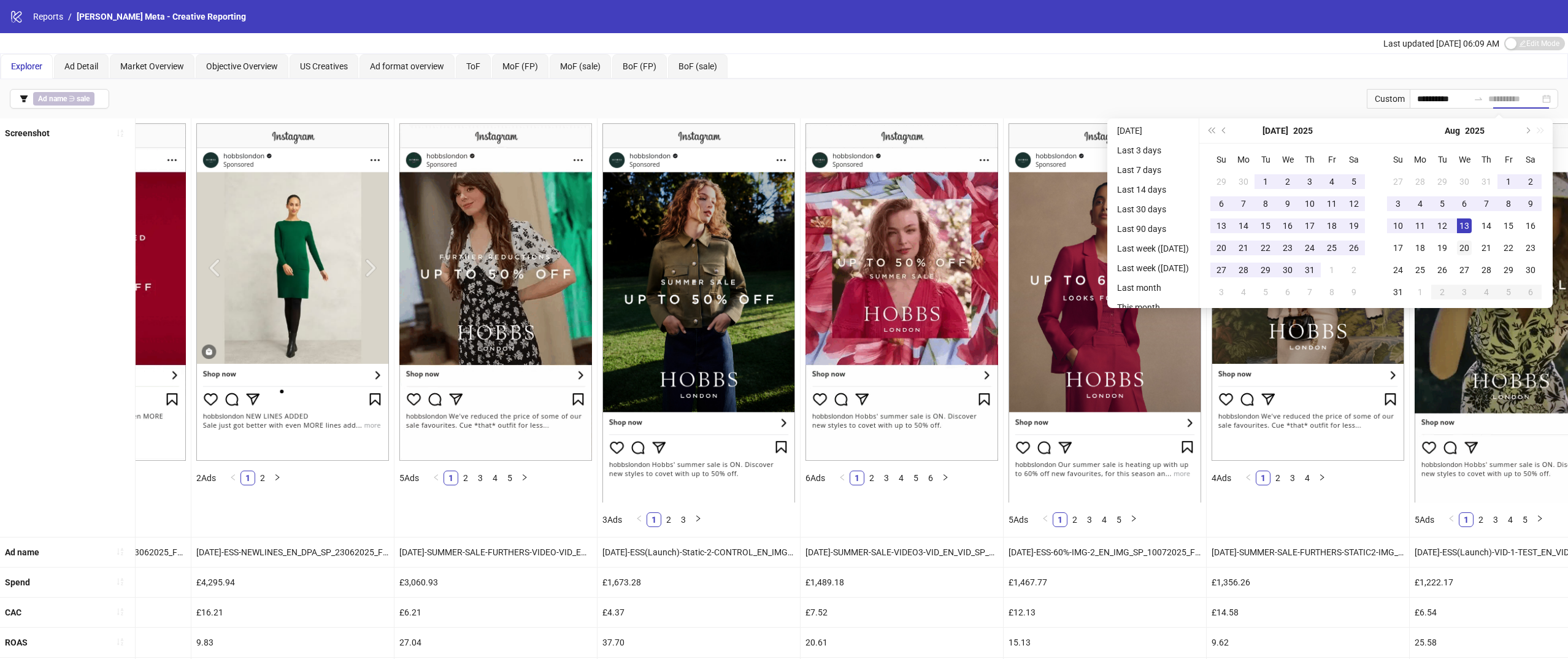
type input "**********"
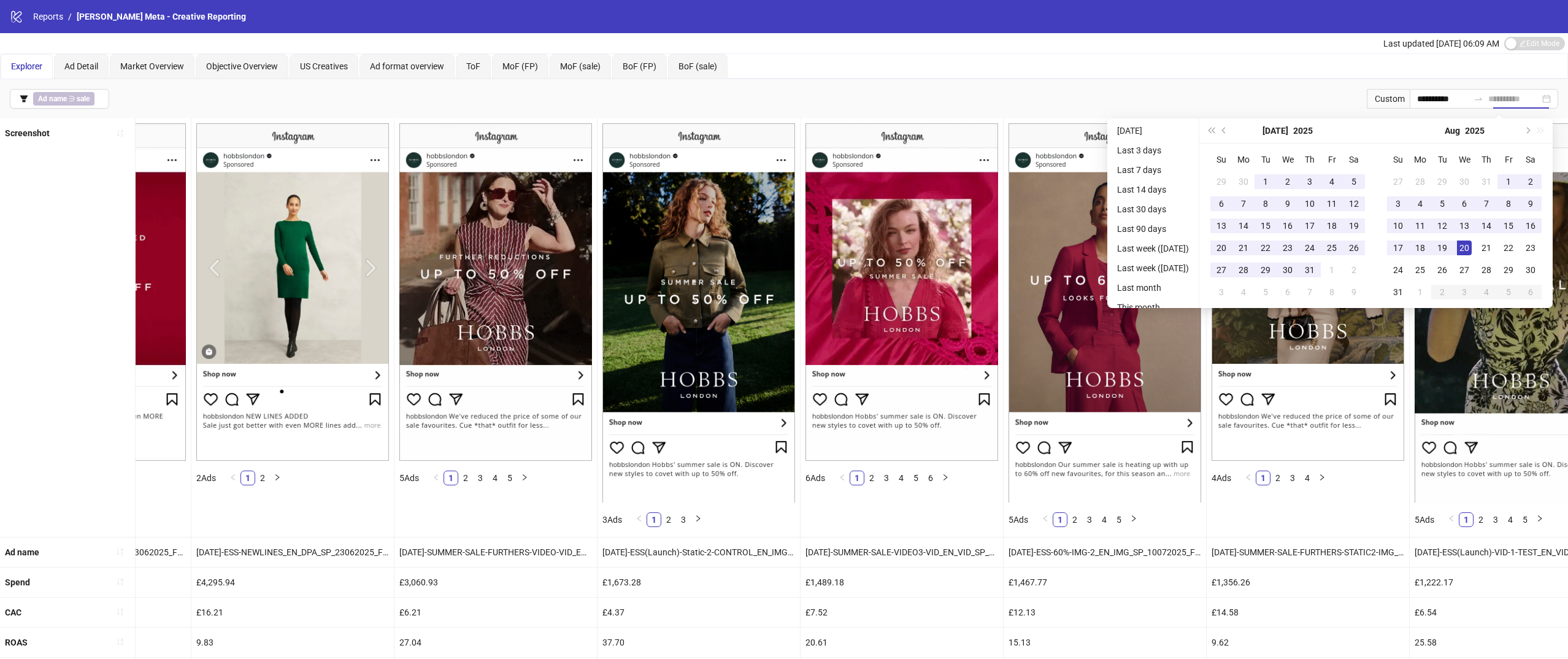
click at [1467, 242] on div "20" at bounding box center [1465, 247] width 15 height 15
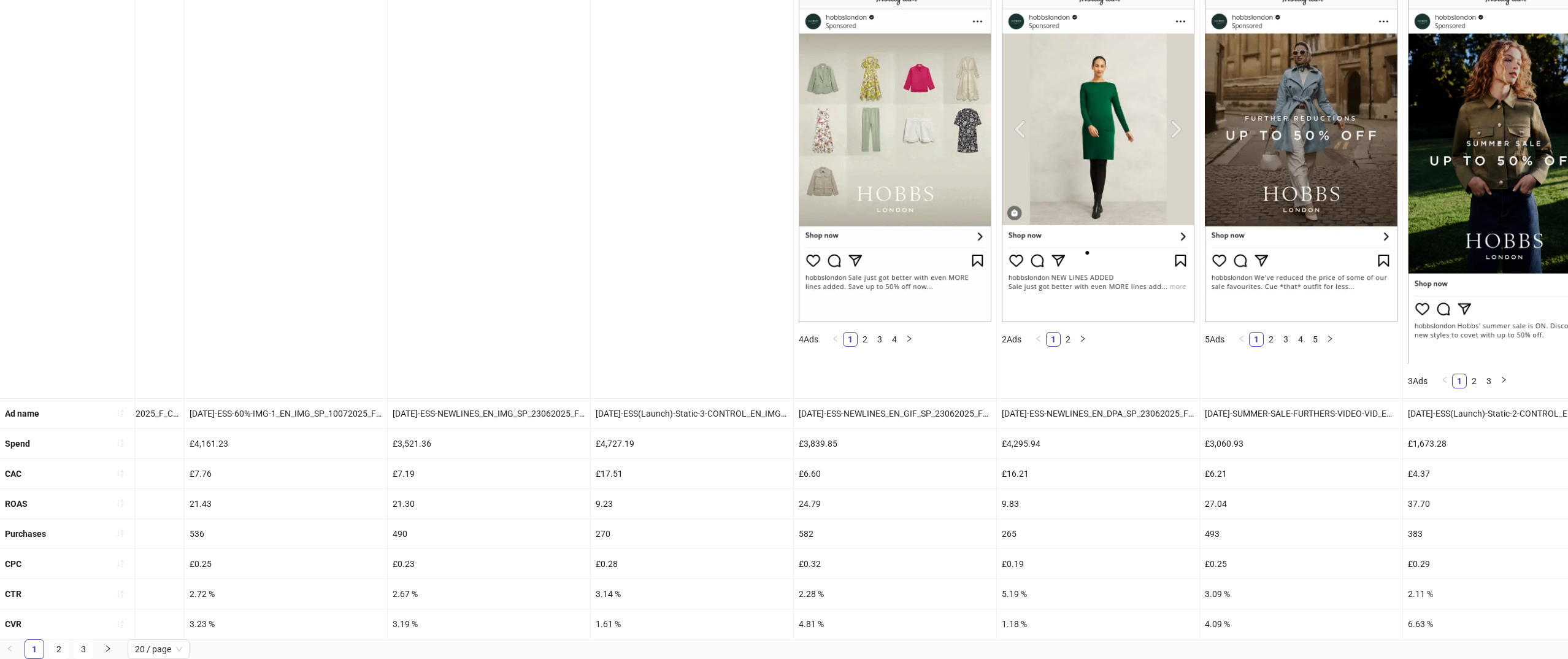
scroll to position [0, 537]
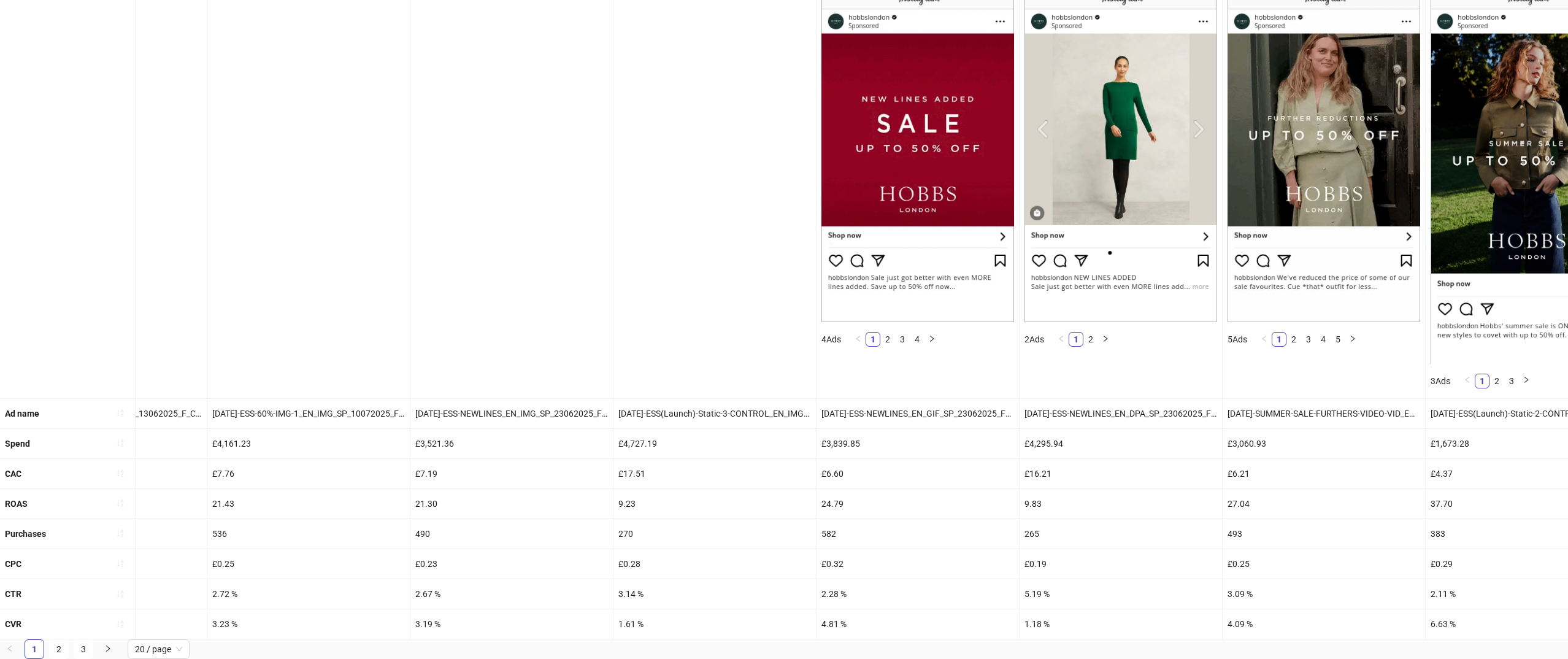
click at [846, 524] on div "582" at bounding box center [917, 533] width 202 height 29
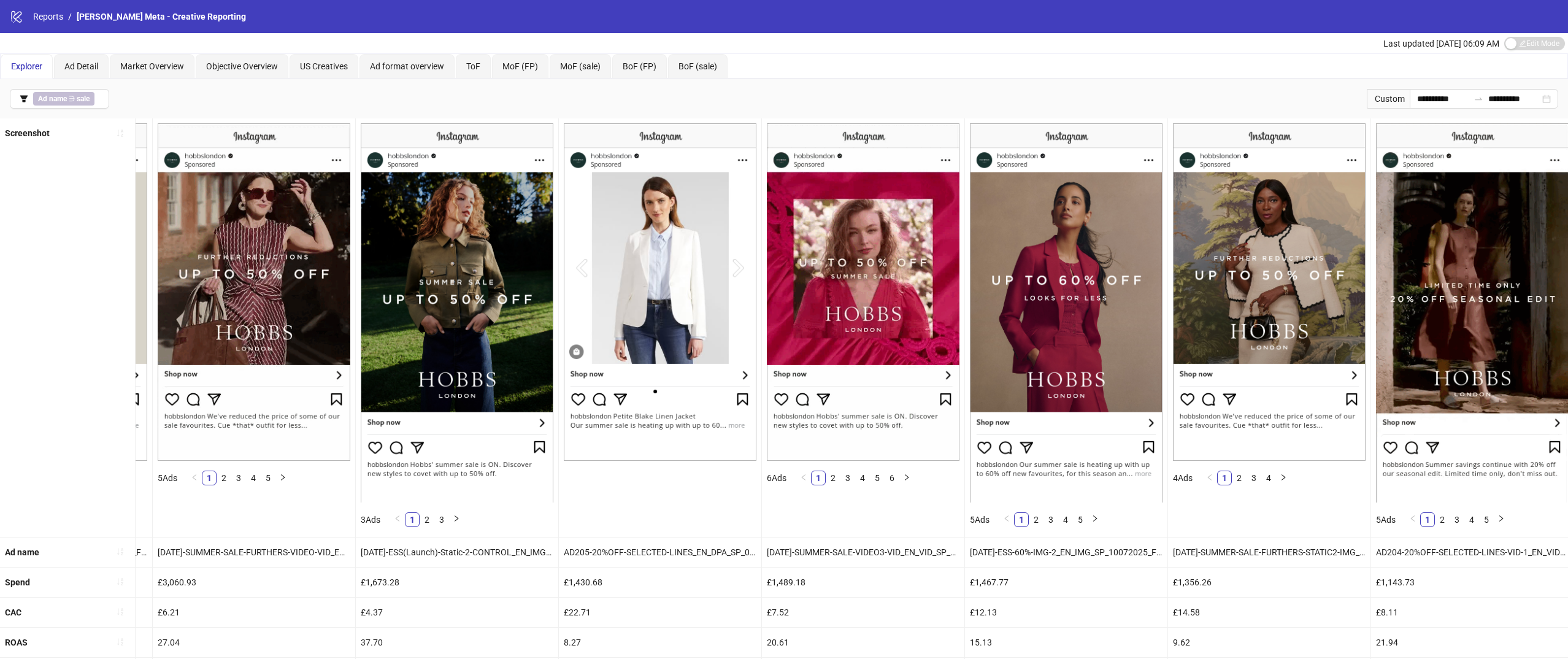
scroll to position [140, 0]
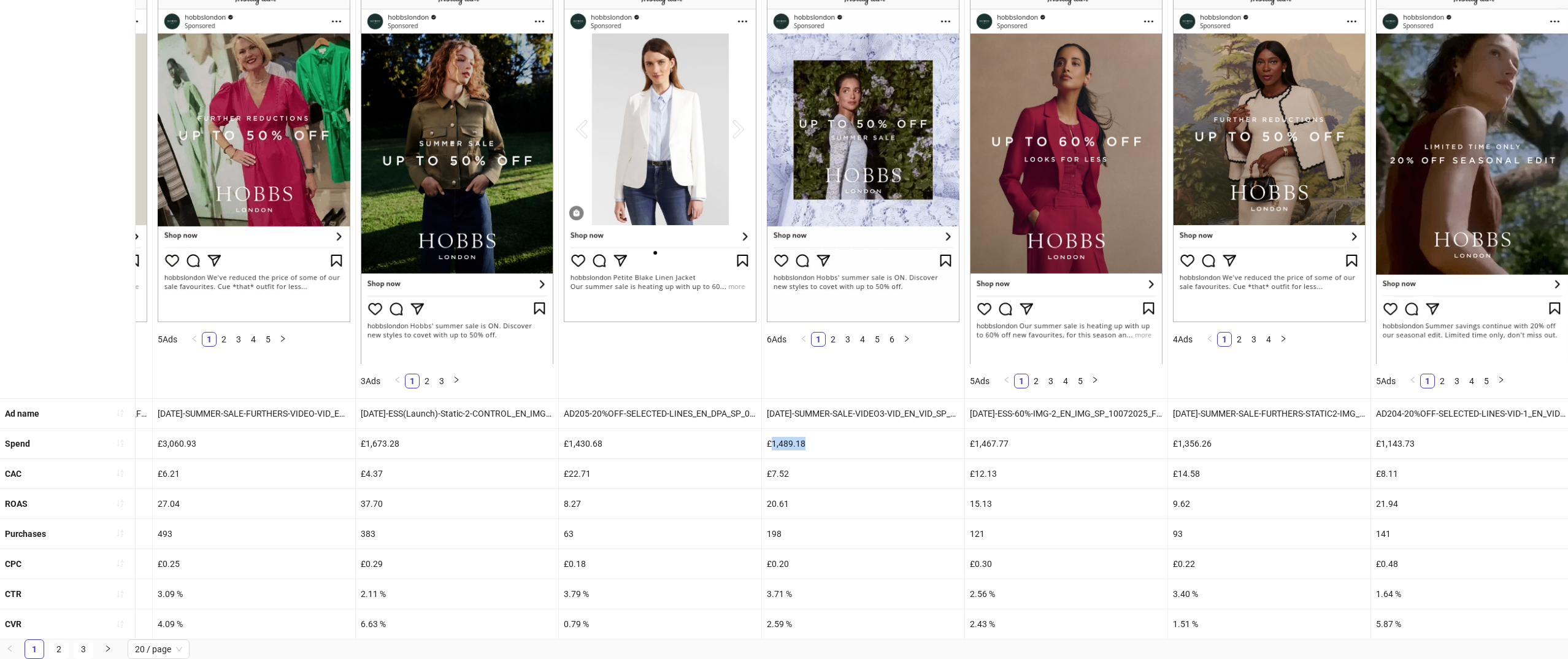
drag, startPoint x: 773, startPoint y: 441, endPoint x: 888, endPoint y: 446, distance: 115.1
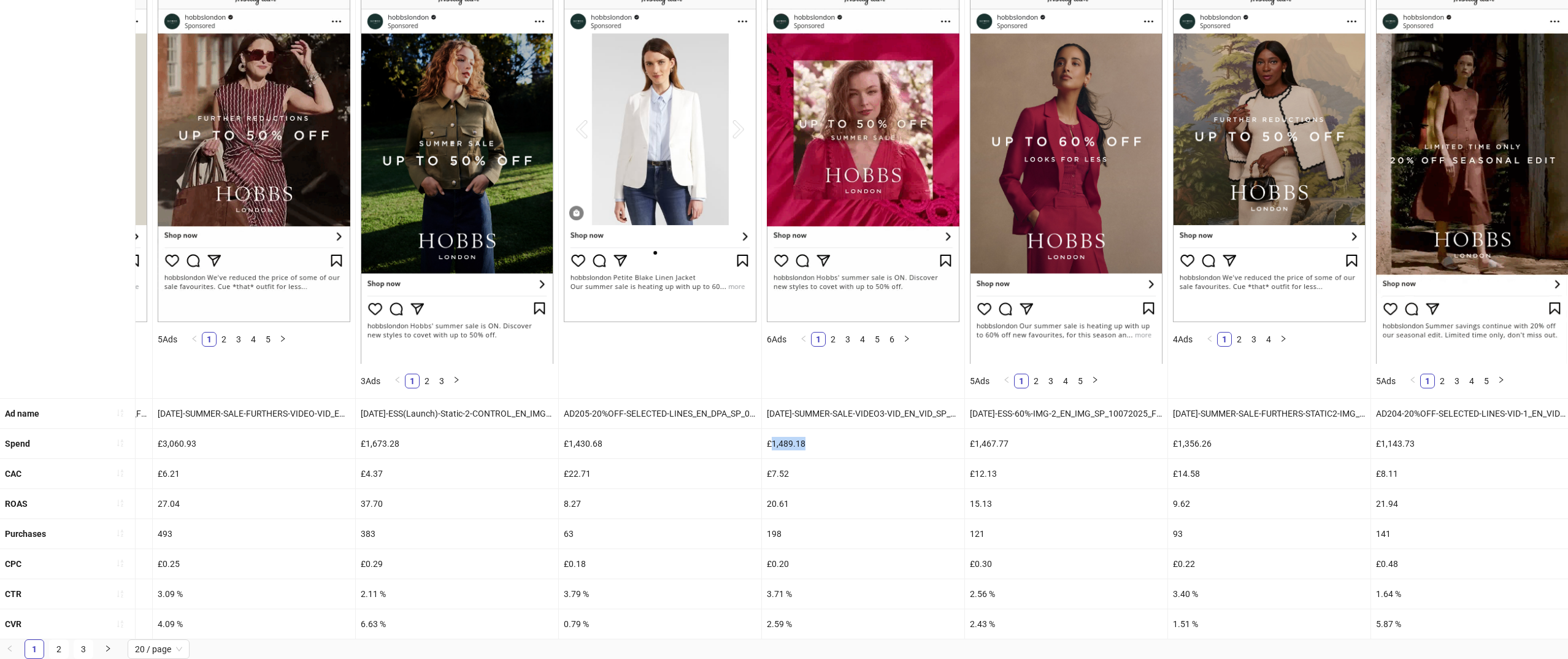
click at [888, 446] on div "£1,489.18" at bounding box center [863, 443] width 202 height 29
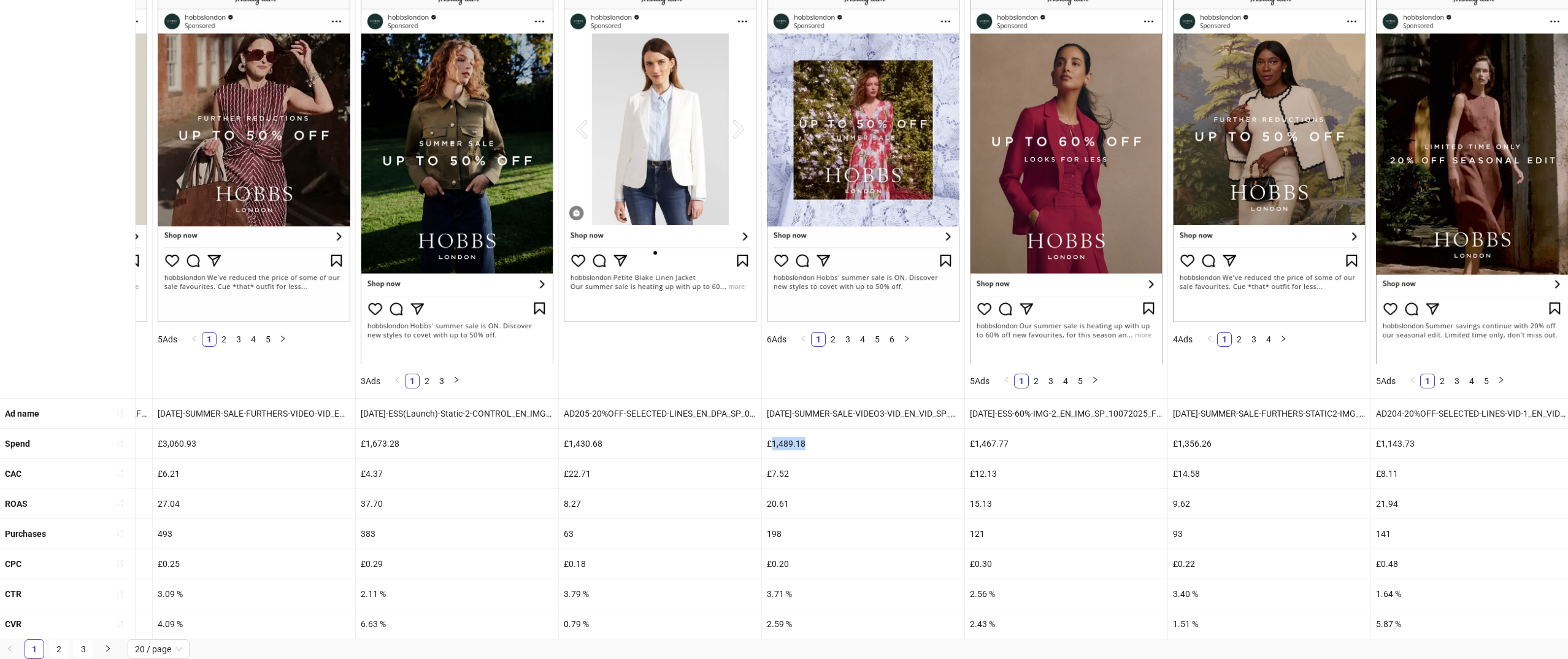
copy div "1,489.18"
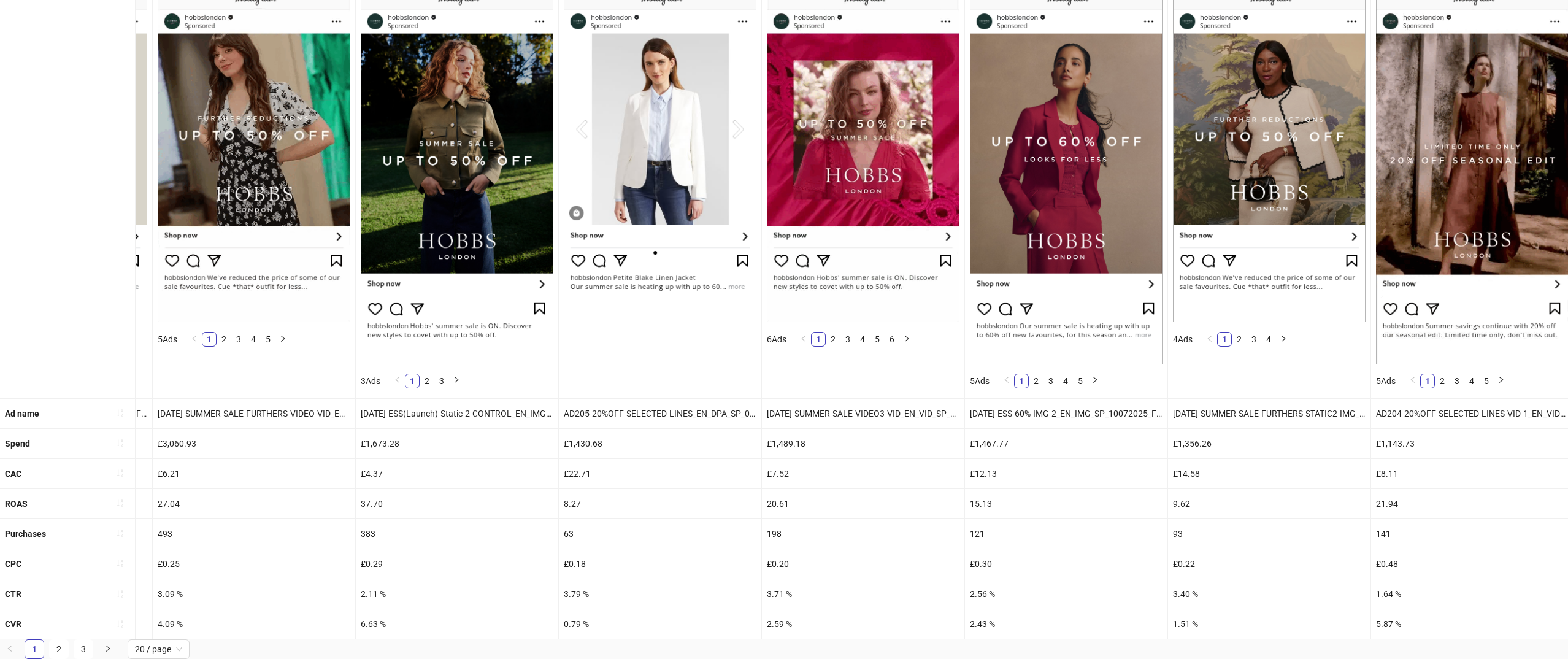
click at [779, 503] on div "20.61" at bounding box center [863, 503] width 202 height 29
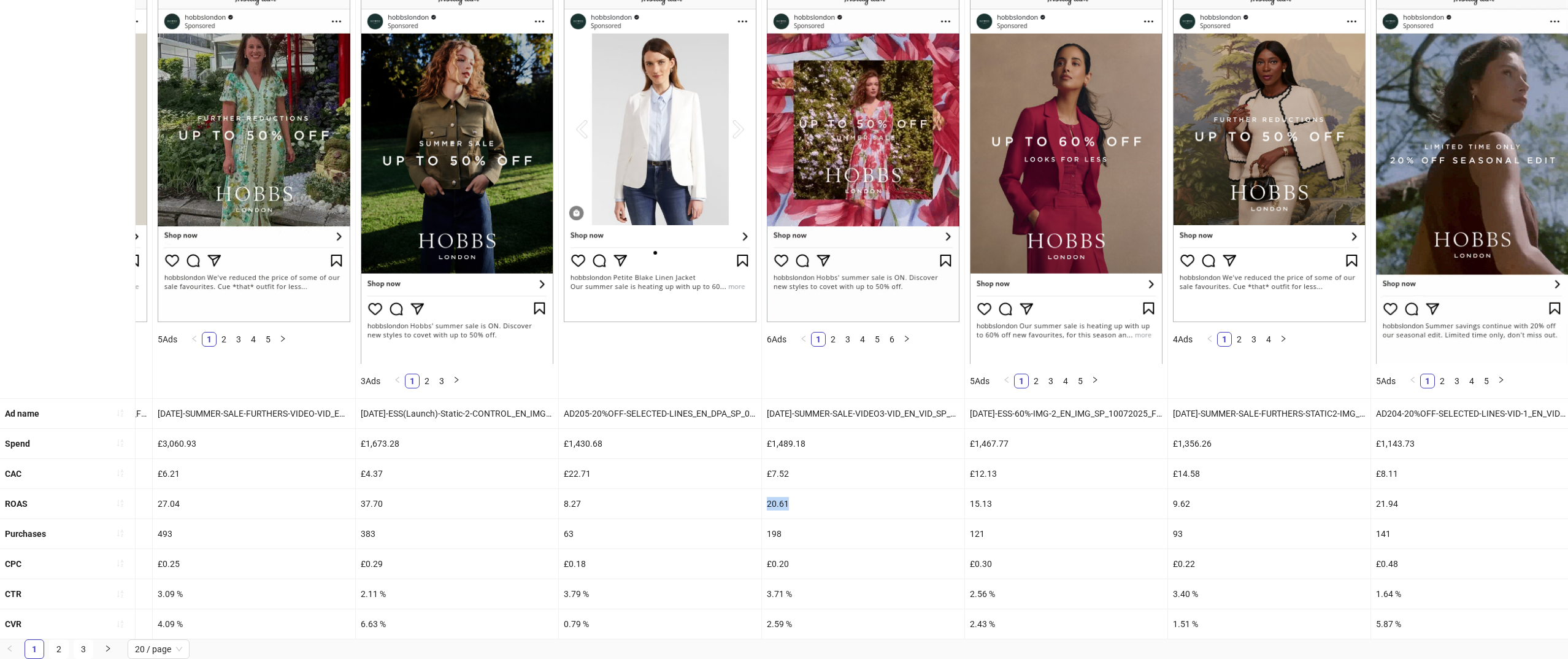
click at [779, 503] on div "20.61" at bounding box center [863, 503] width 202 height 29
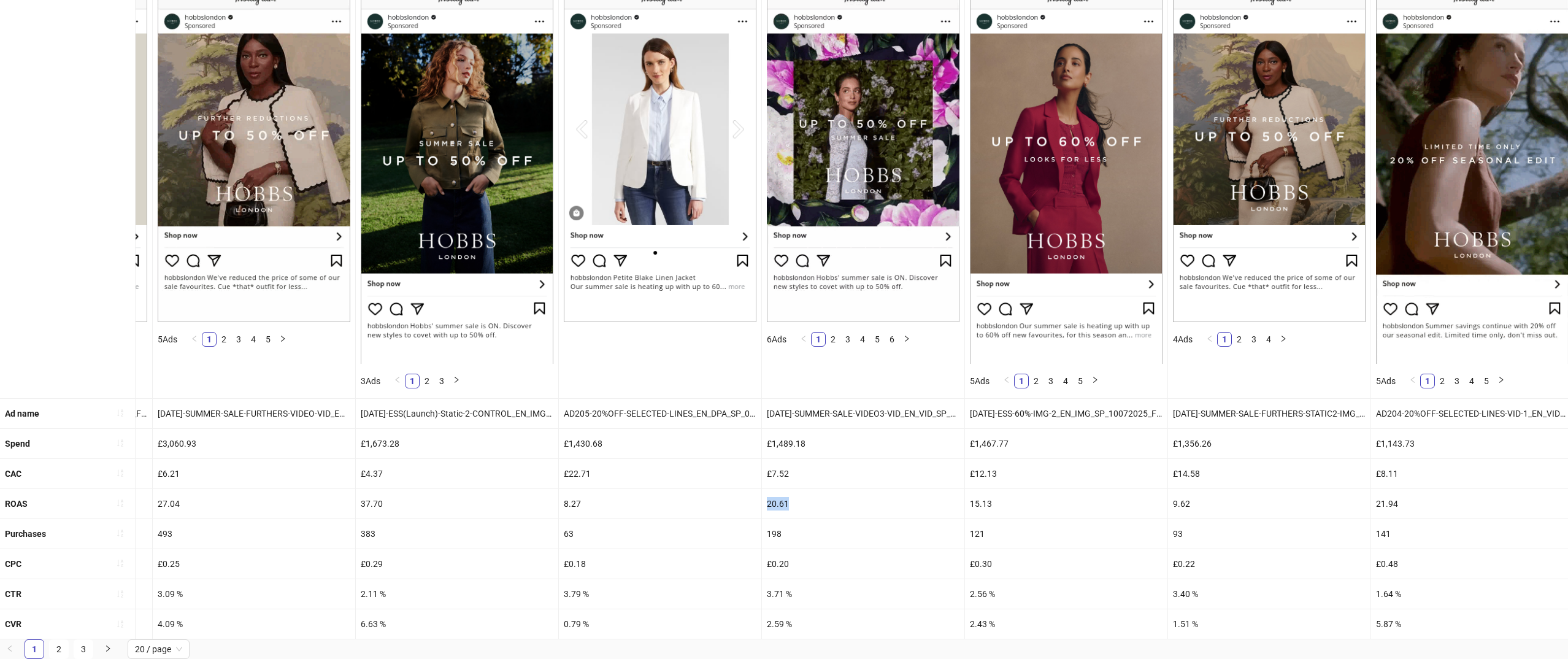
click at [779, 503] on div "20.61" at bounding box center [863, 503] width 202 height 29
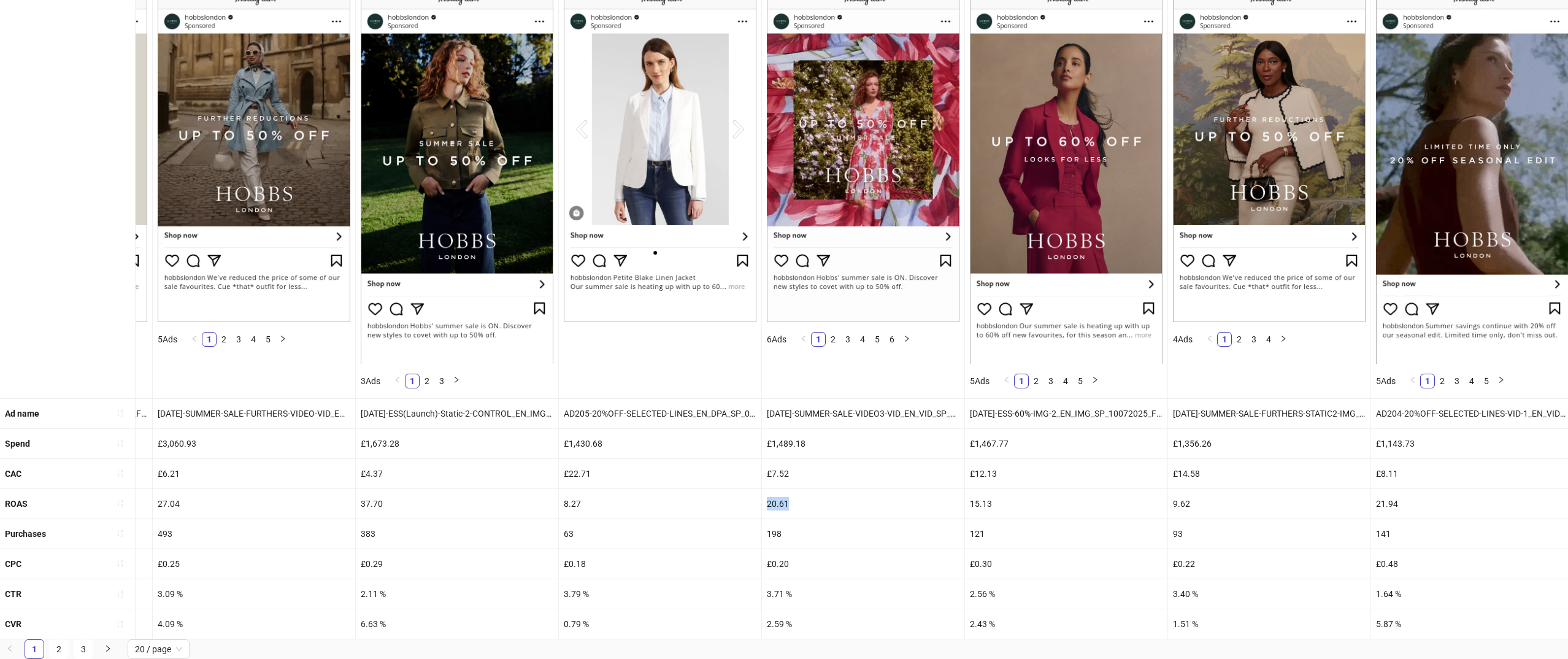
copy div "20.61"
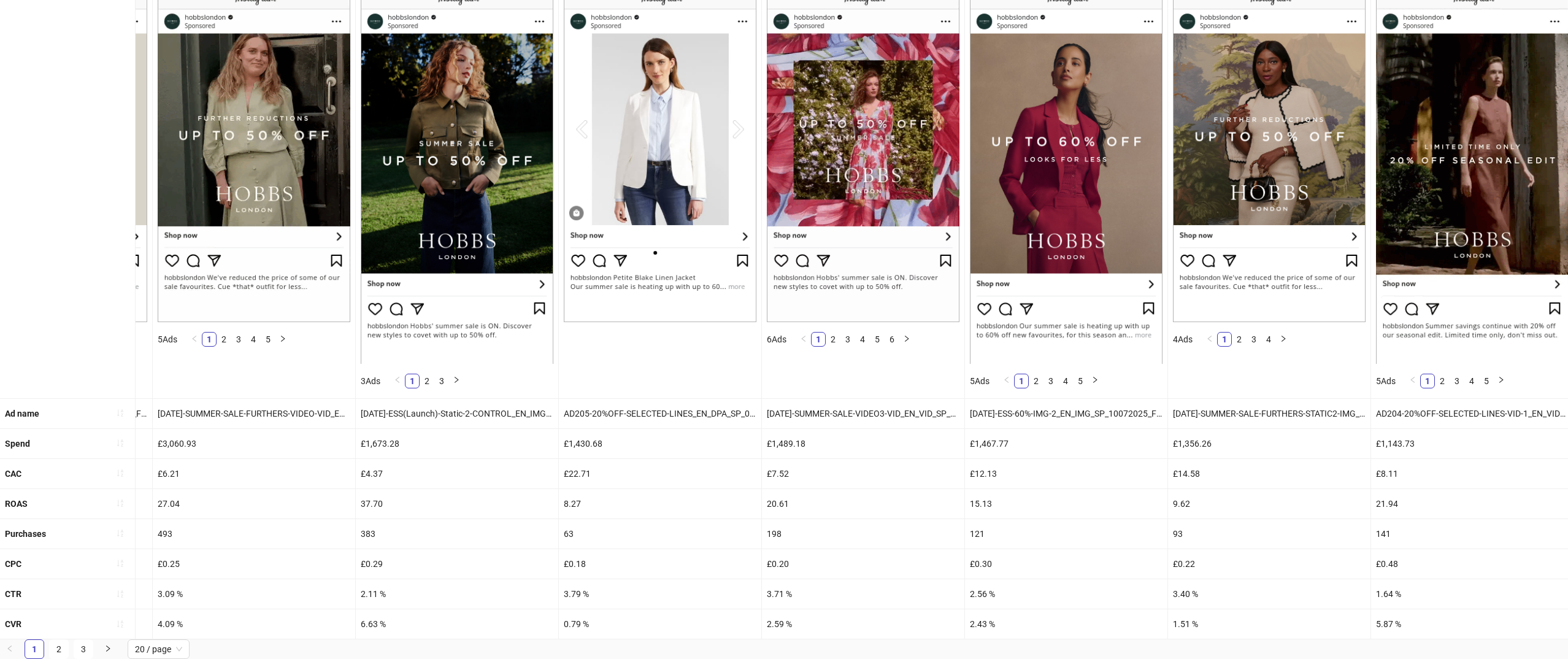
click at [775, 533] on div "198" at bounding box center [863, 533] width 202 height 29
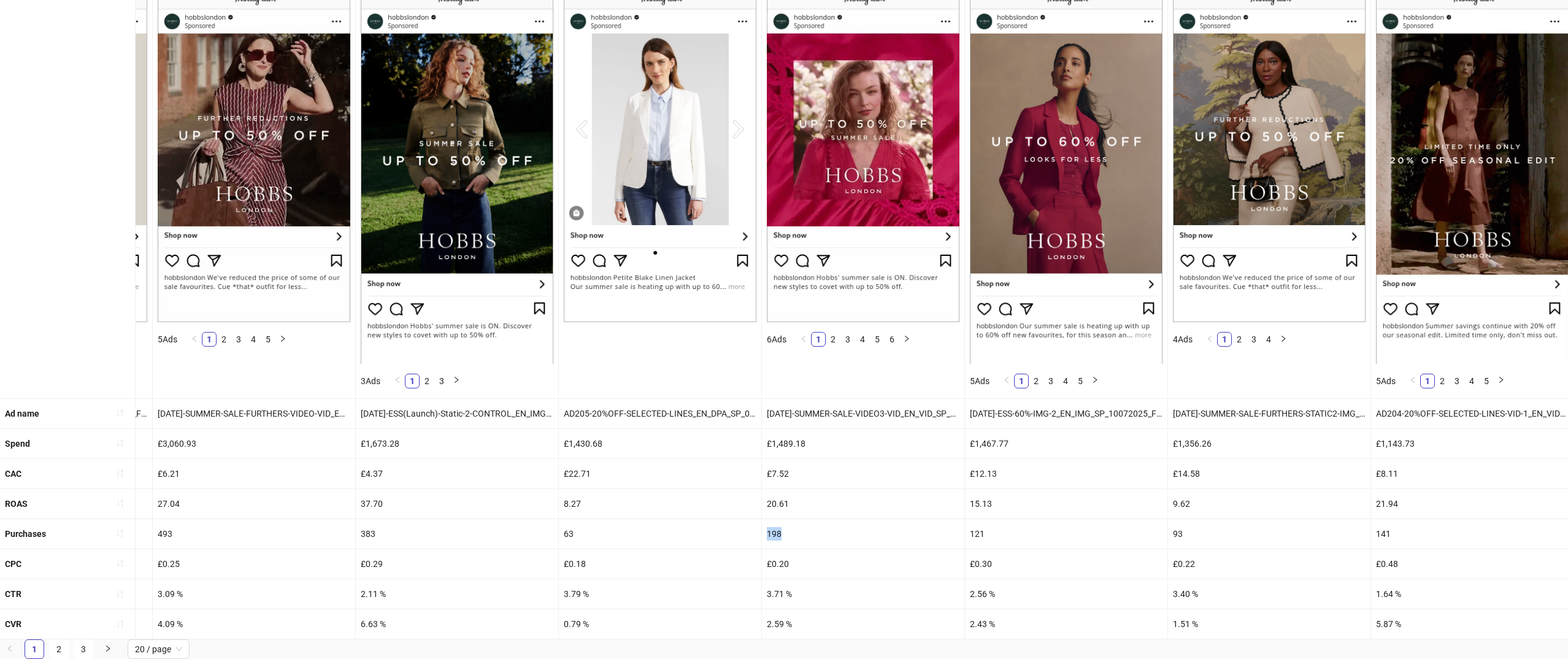
click at [775, 533] on div "198" at bounding box center [863, 533] width 202 height 29
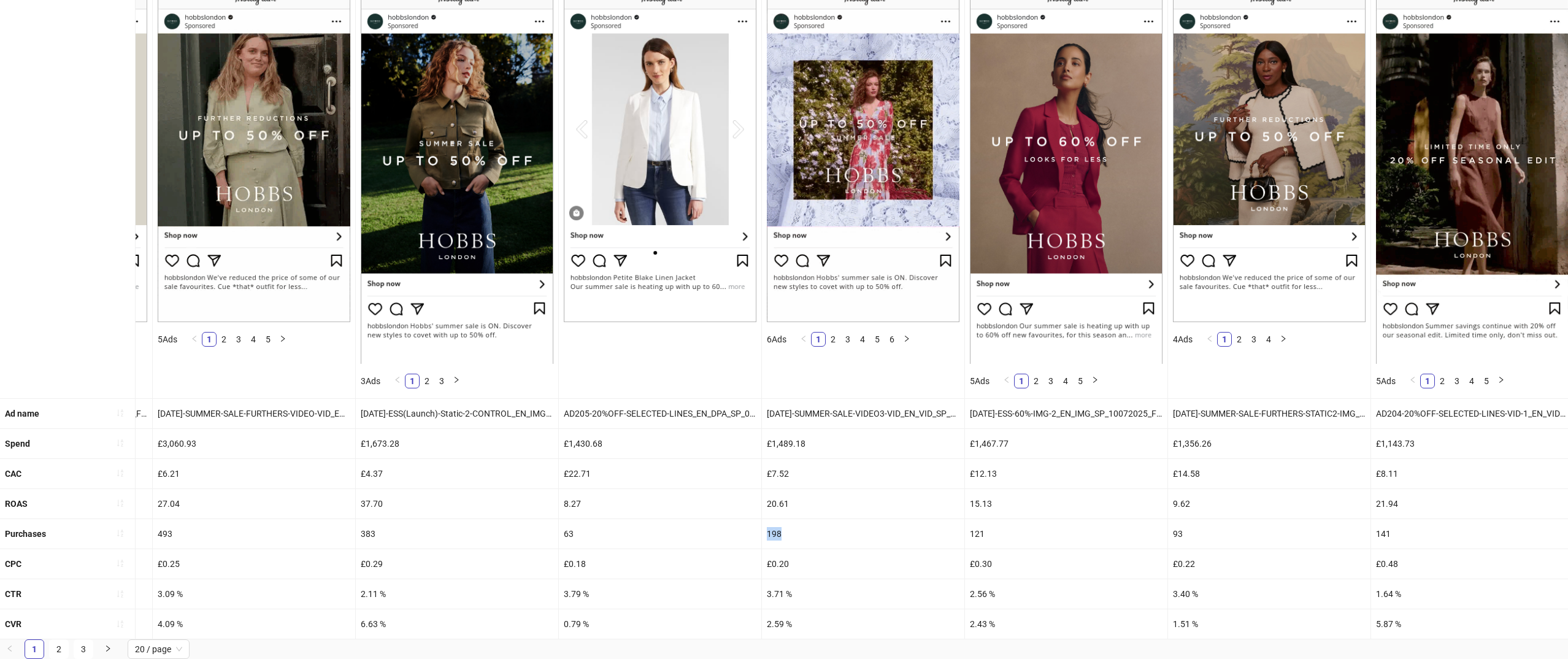
copy div "198"
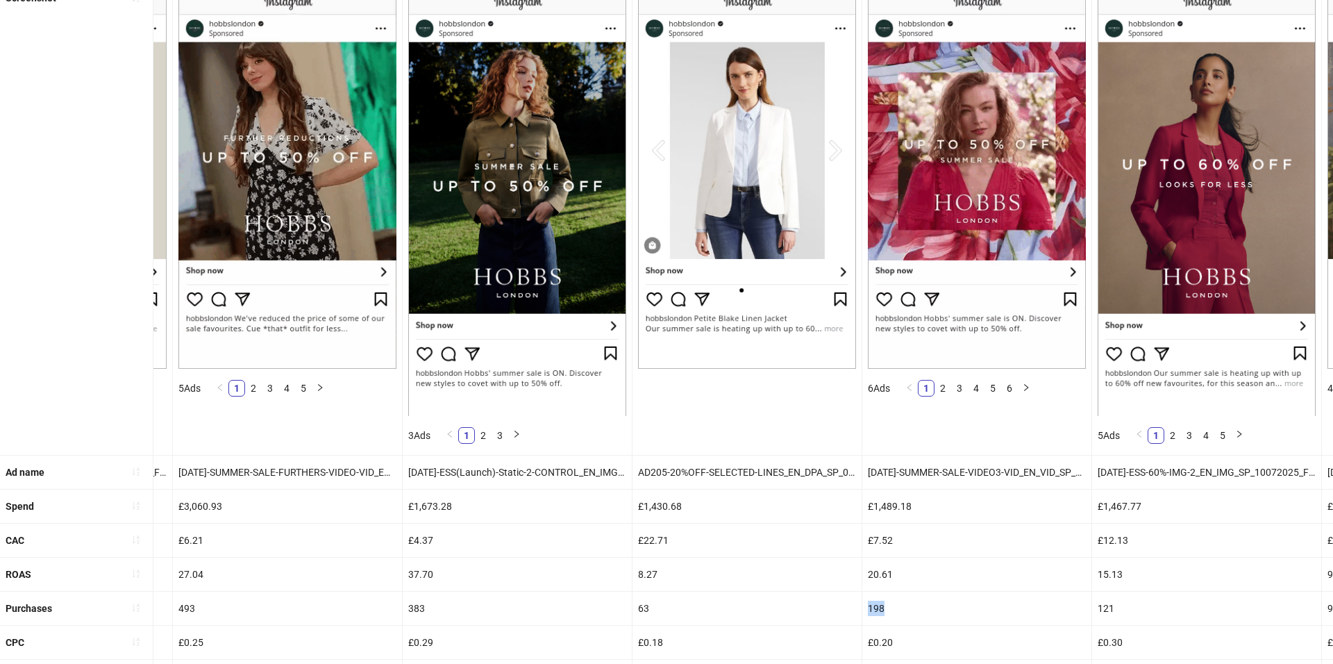
scroll to position [0, 0]
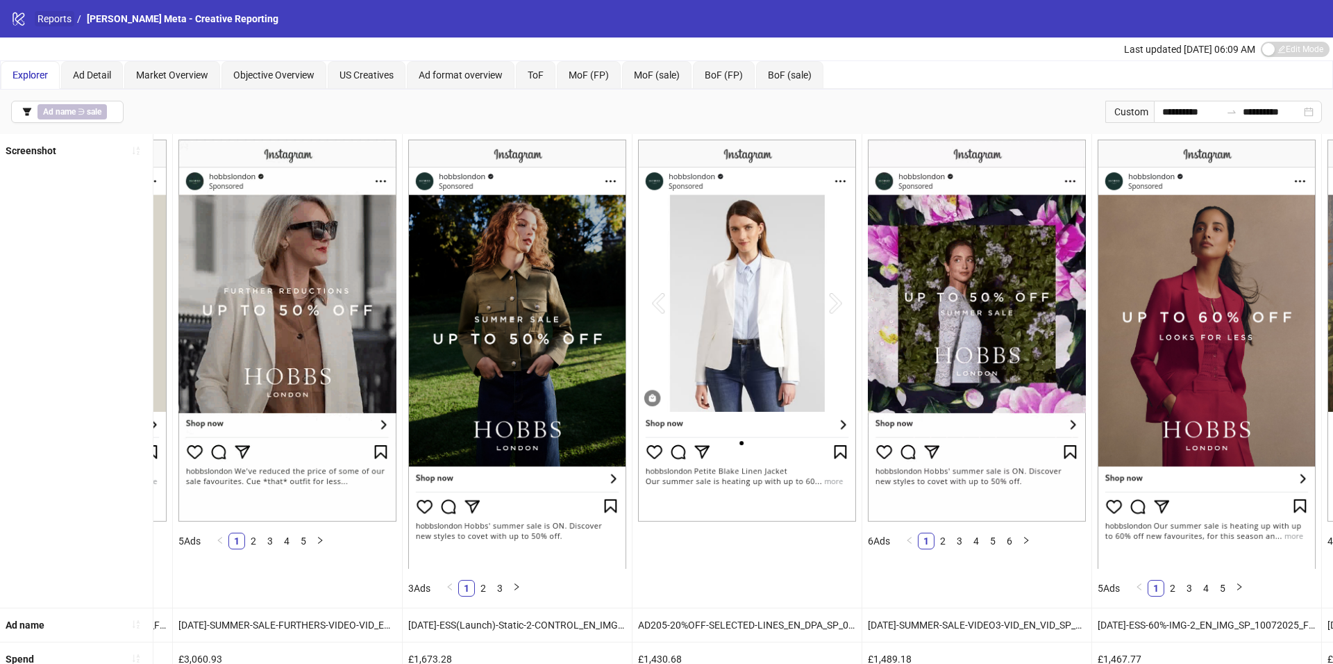
click at [47, 13] on link "Reports" at bounding box center [55, 18] width 40 height 15
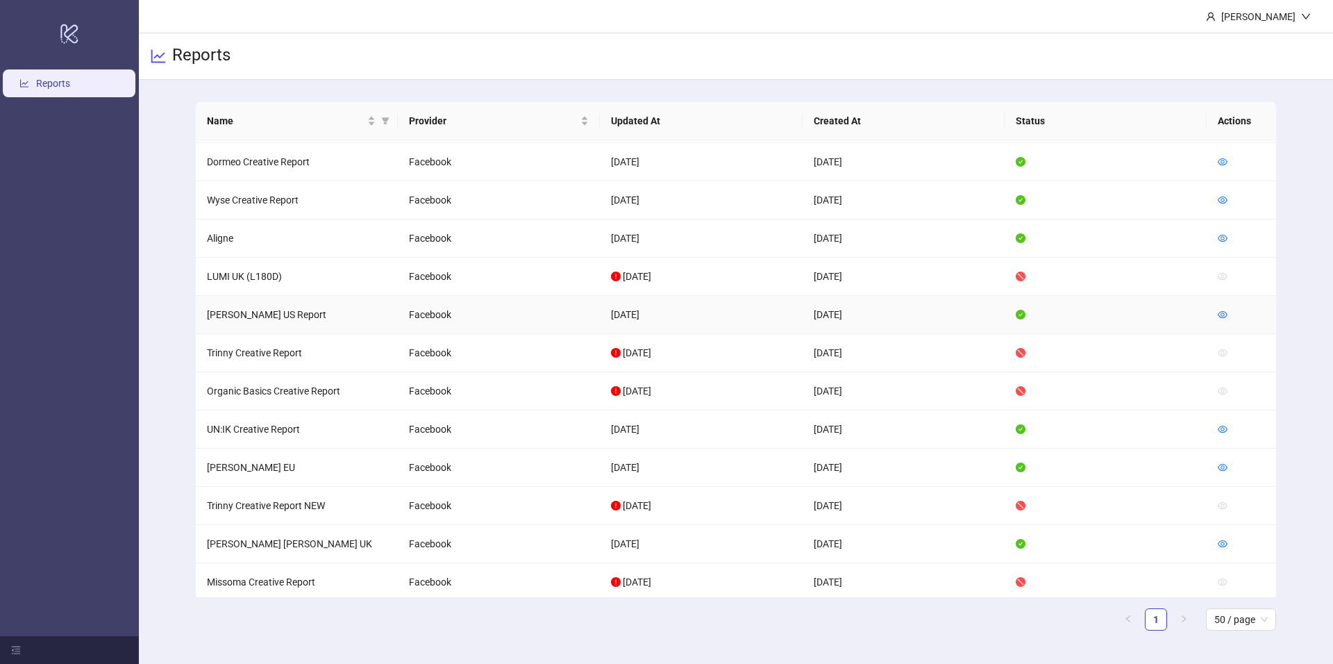
scroll to position [539, 0]
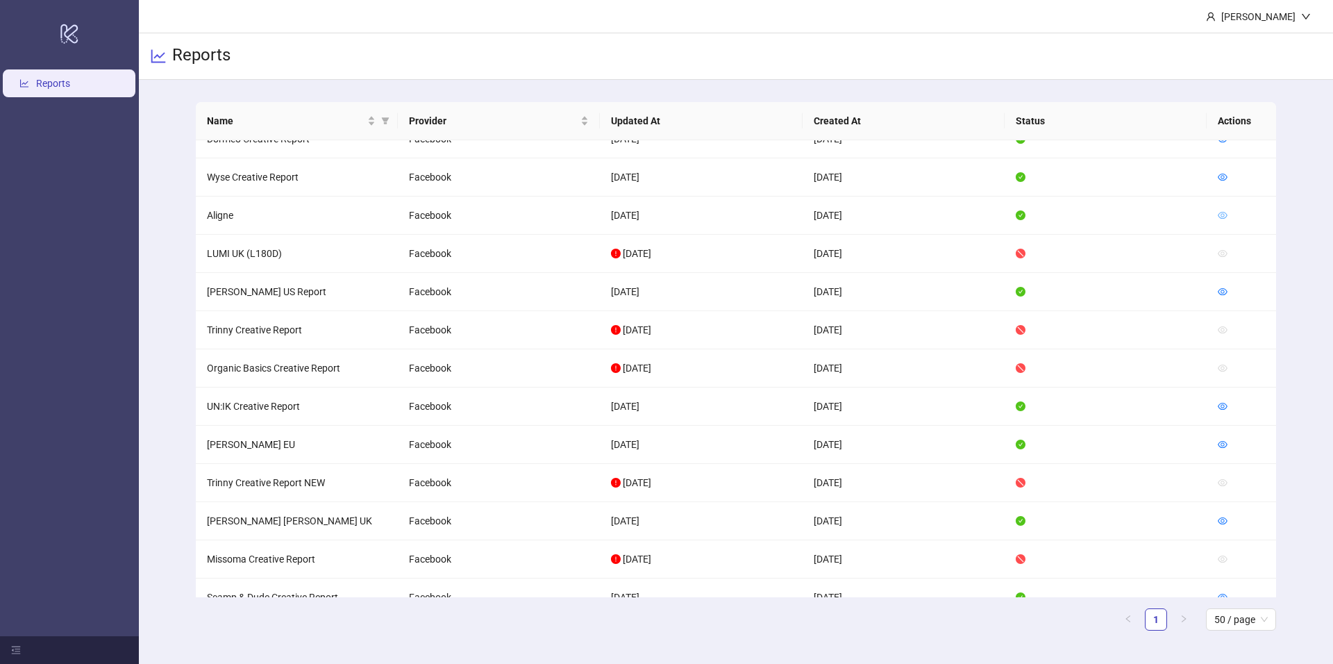
click at [1218, 212] on icon "eye" at bounding box center [1223, 215] width 10 height 7
